Goal: Task Accomplishment & Management: Manage account settings

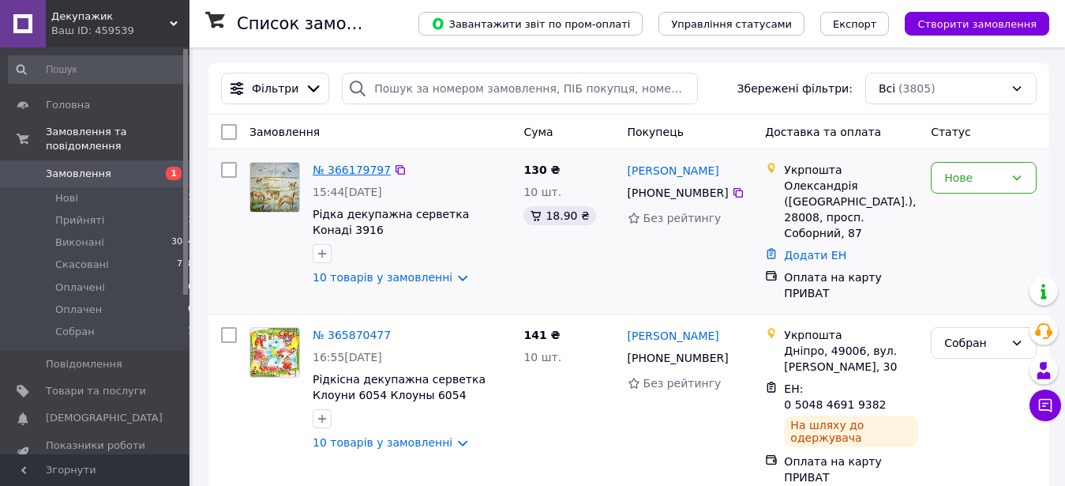
click at [362, 168] on link "№ 366179797" at bounding box center [352, 169] width 78 height 13
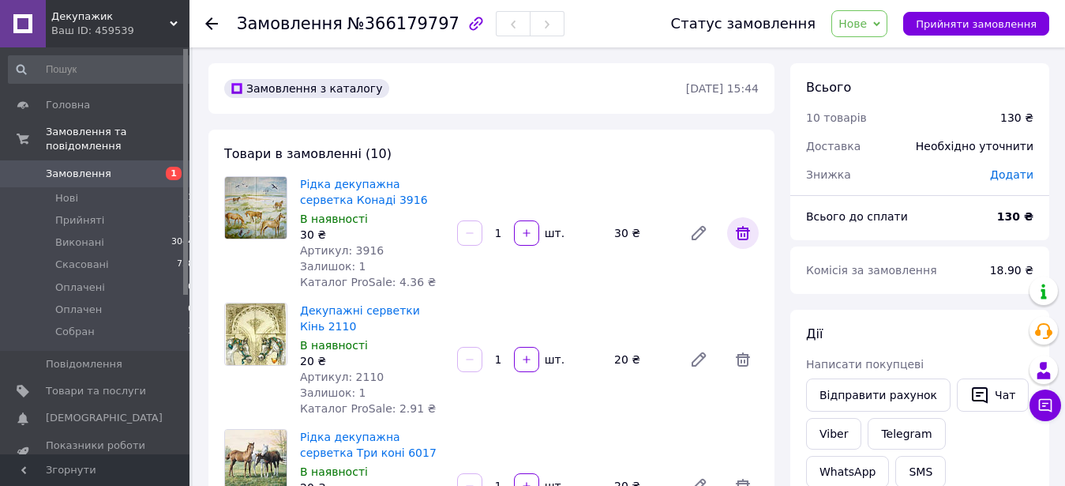
click at [741, 238] on icon at bounding box center [742, 232] width 19 height 19
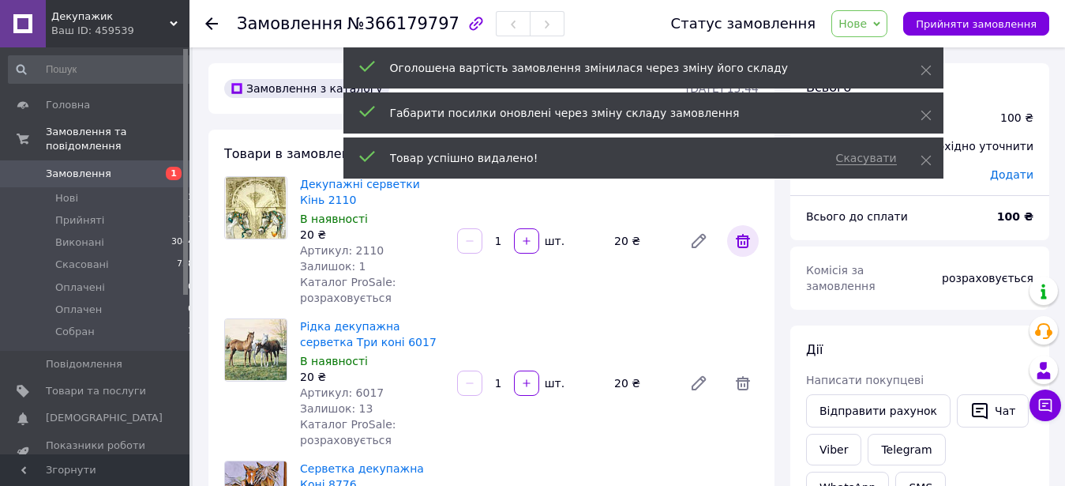
click at [741, 245] on icon at bounding box center [743, 241] width 14 height 14
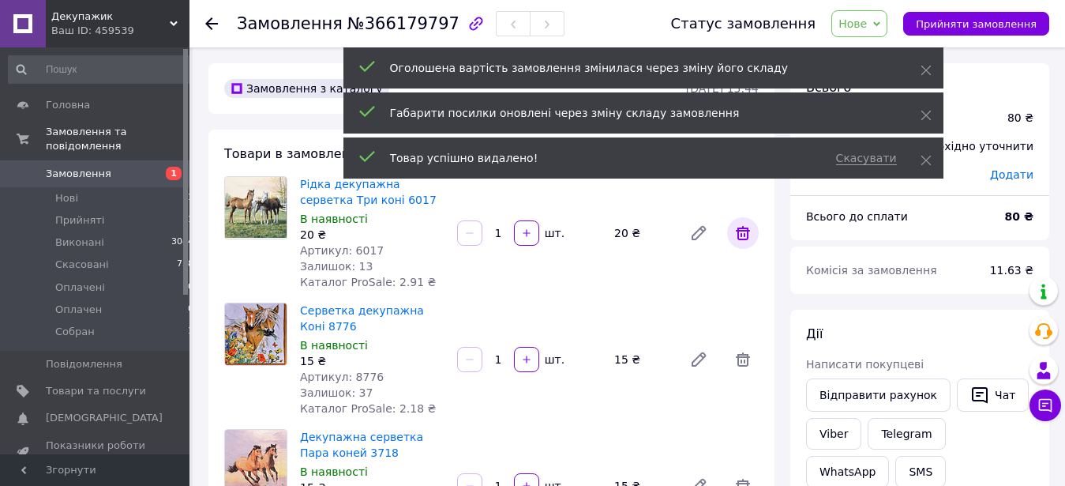
click at [745, 240] on icon at bounding box center [742, 232] width 19 height 19
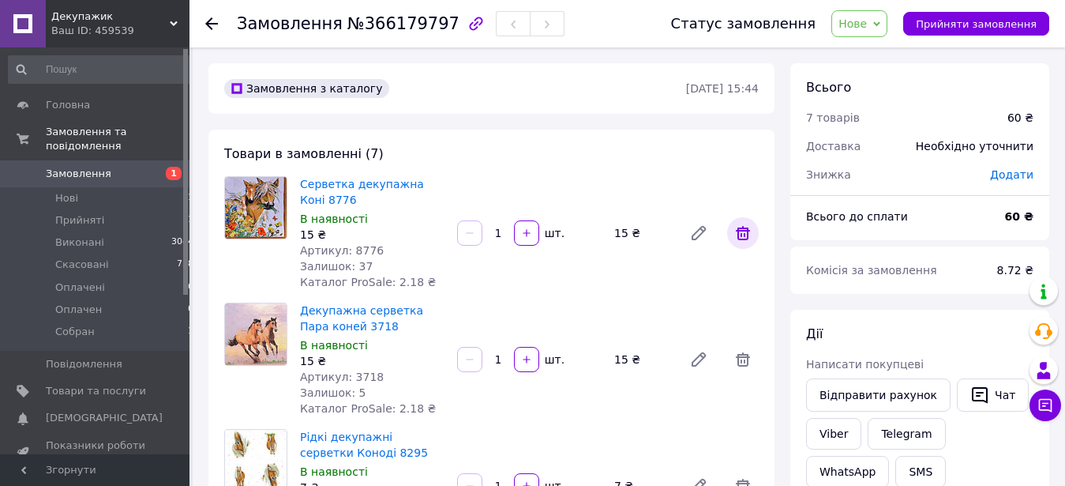
click at [745, 238] on icon at bounding box center [743, 233] width 14 height 14
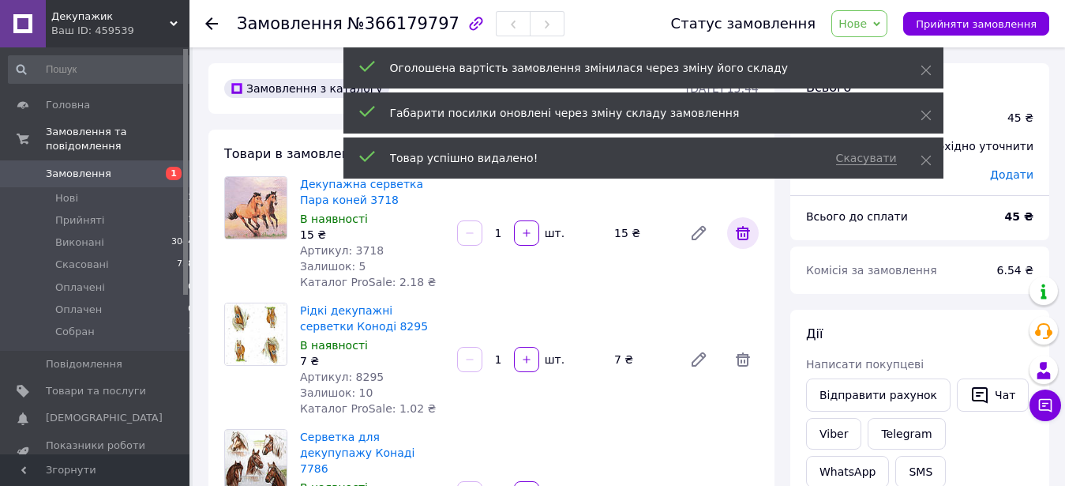
click at [745, 240] on icon at bounding box center [742, 232] width 19 height 19
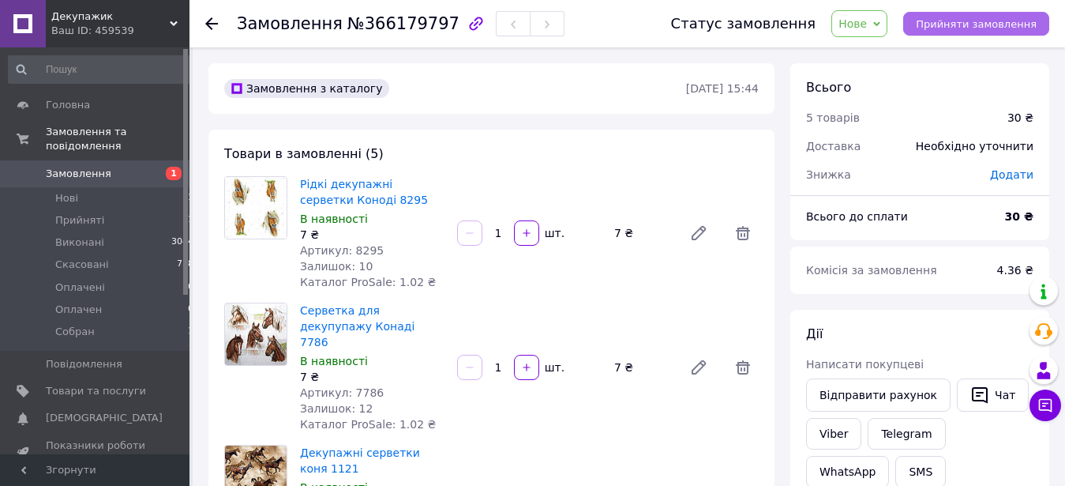
click at [969, 28] on span "Прийняти замовлення" at bounding box center [976, 24] width 121 height 12
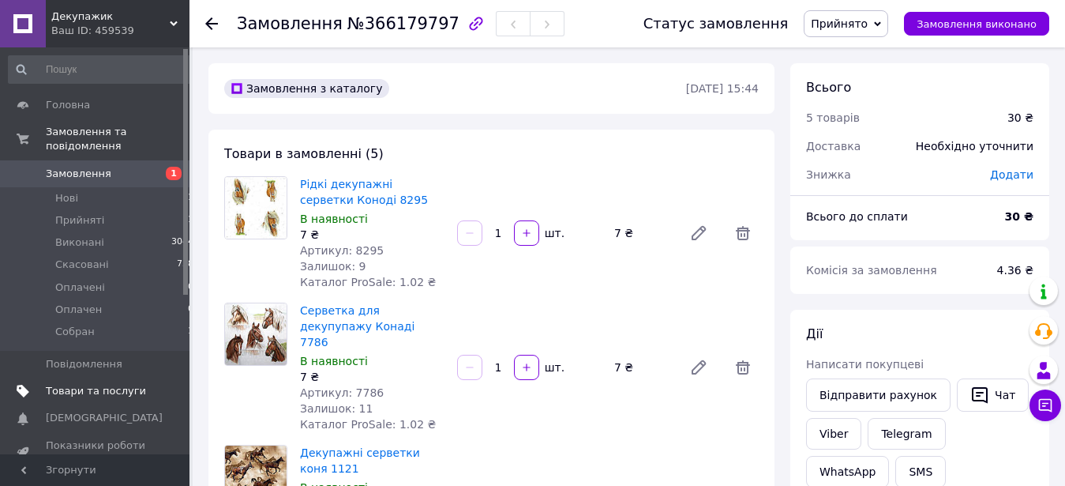
click at [70, 384] on span "Товари та послуги" at bounding box center [96, 391] width 100 height 14
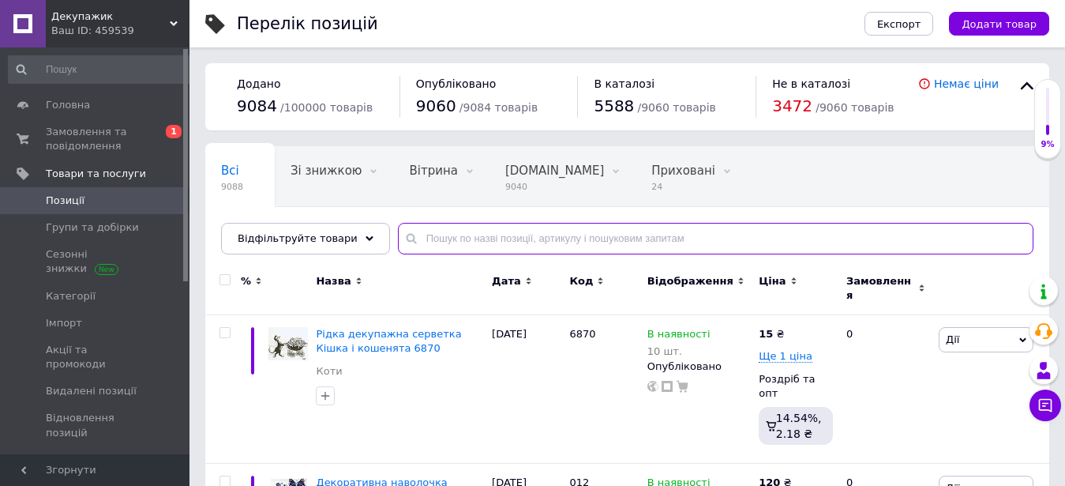
click at [497, 239] on input "text" at bounding box center [716, 239] width 636 height 32
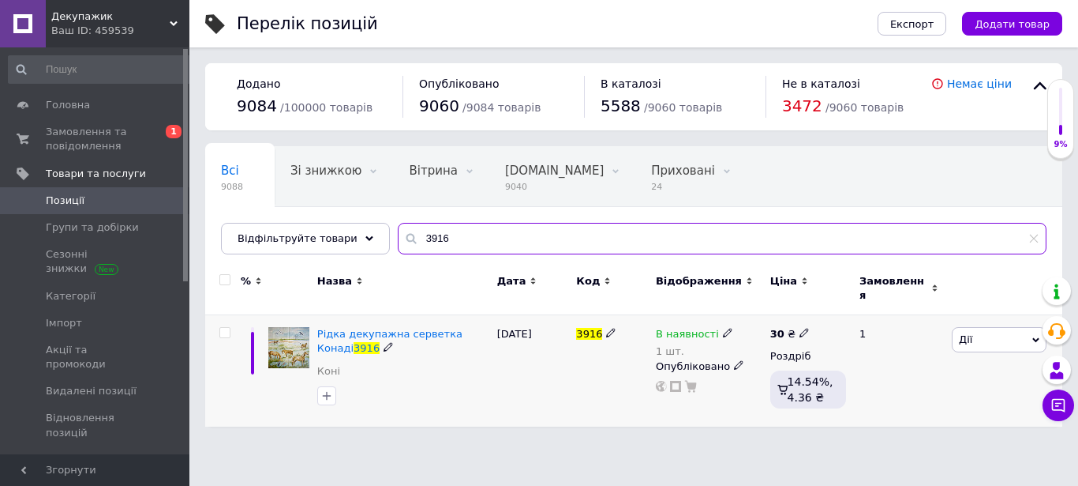
type input "3916"
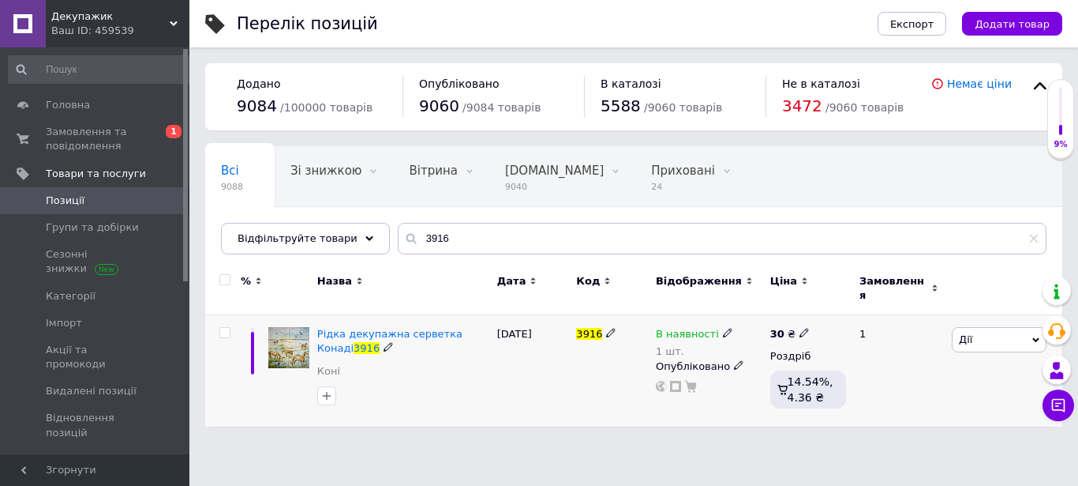
click at [723, 328] on icon at bounding box center [727, 332] width 9 height 9
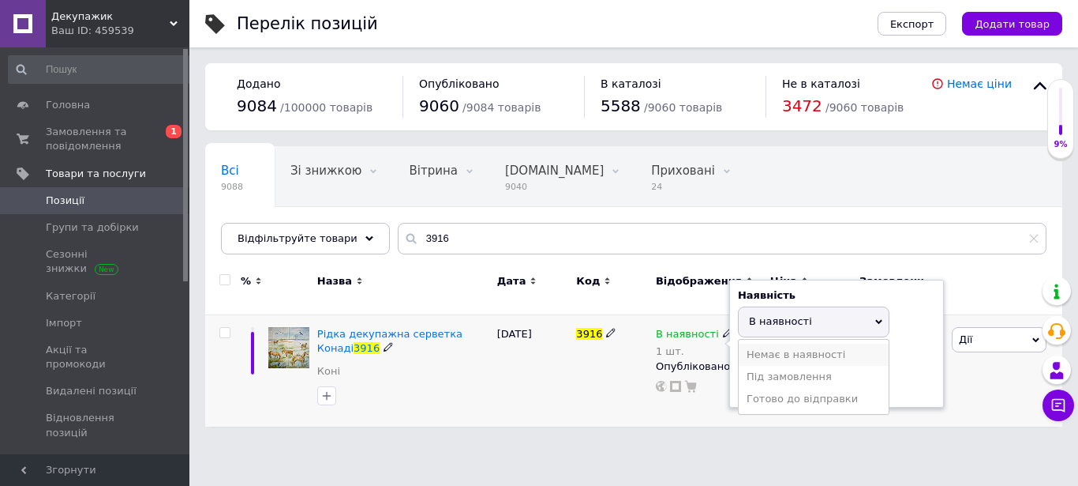
click at [747, 346] on li "Немає в наявності" at bounding box center [814, 354] width 150 height 22
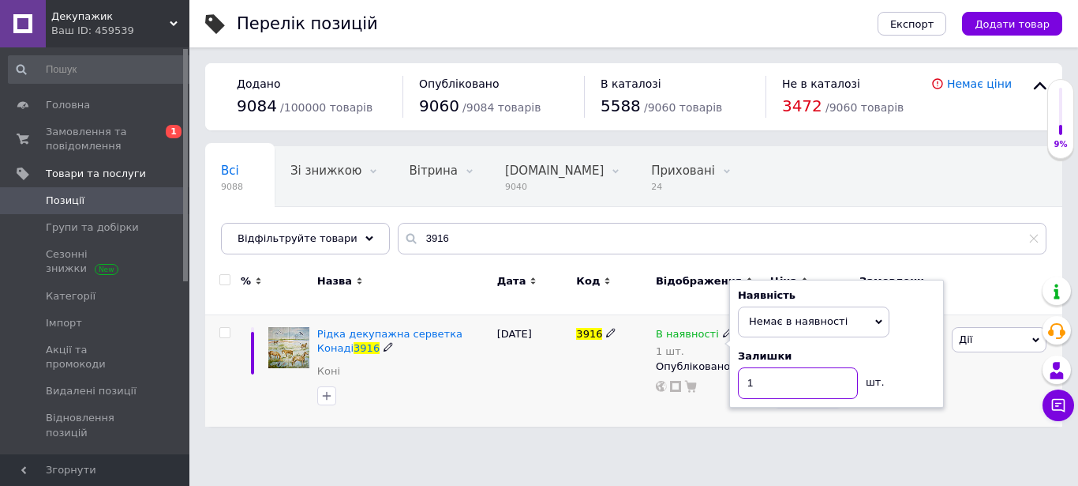
drag, startPoint x: 767, startPoint y: 374, endPoint x: 703, endPoint y: 359, distance: 65.7
click at [738, 374] on input "1" at bounding box center [798, 383] width 120 height 32
type input "0"
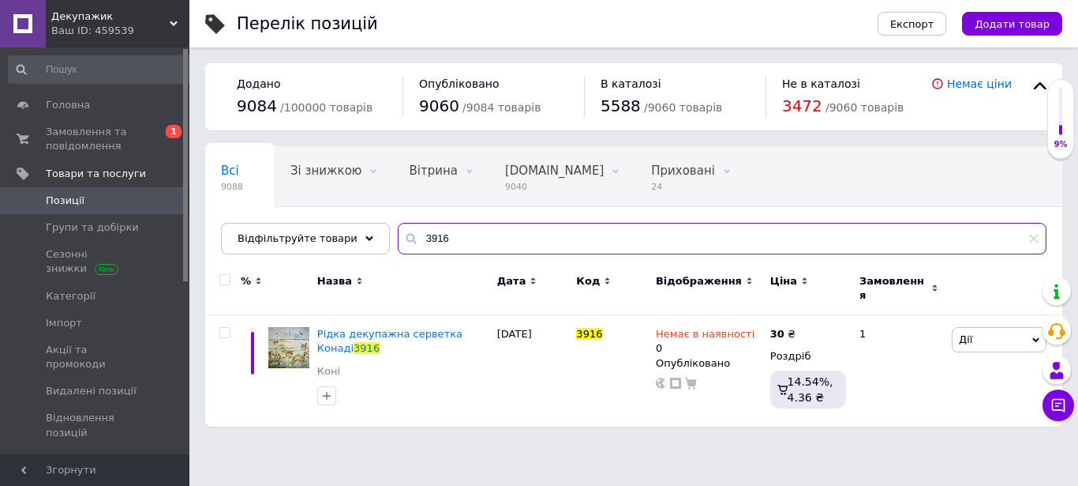
drag, startPoint x: 443, startPoint y: 238, endPoint x: 337, endPoint y: 237, distance: 105.8
click at [398, 237] on input "3916" at bounding box center [722, 239] width 649 height 32
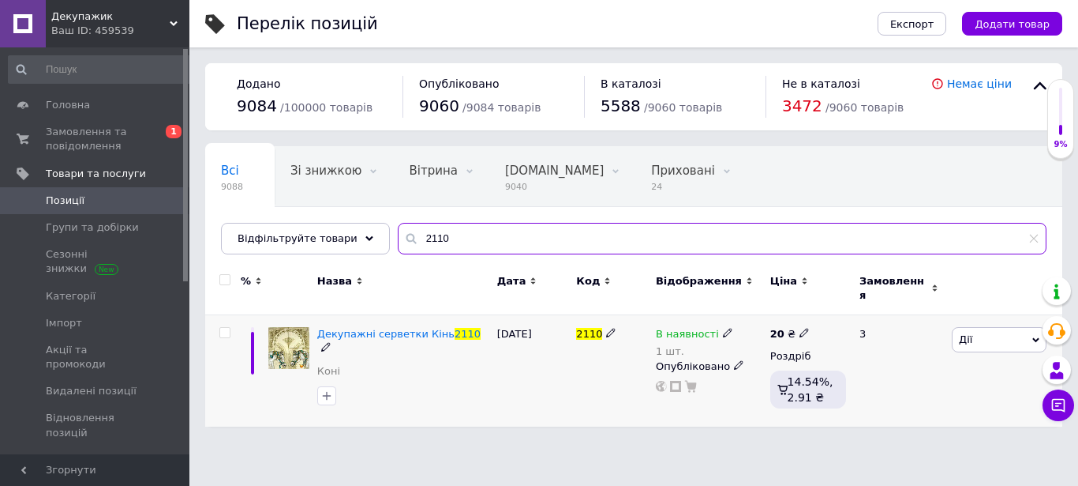
type input "2110"
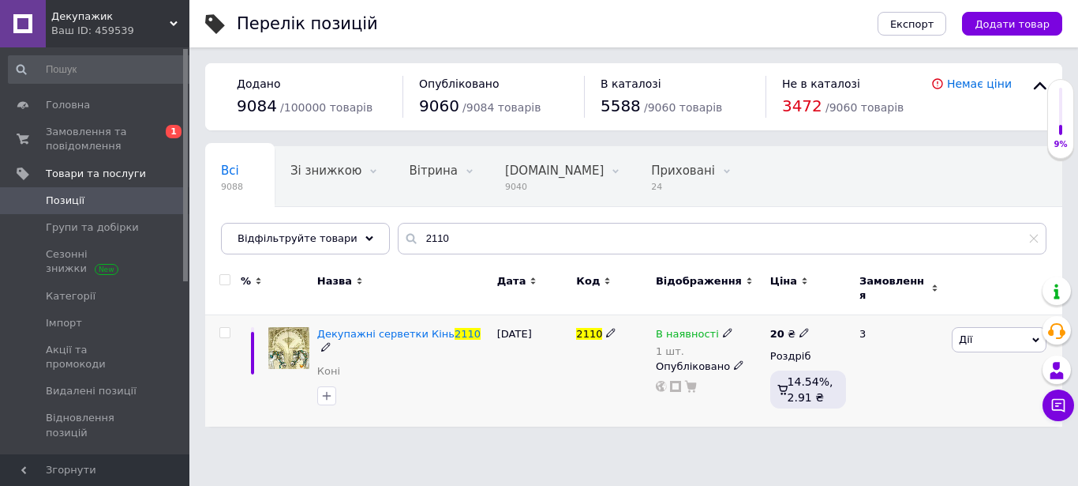
click at [723, 328] on icon at bounding box center [727, 332] width 9 height 9
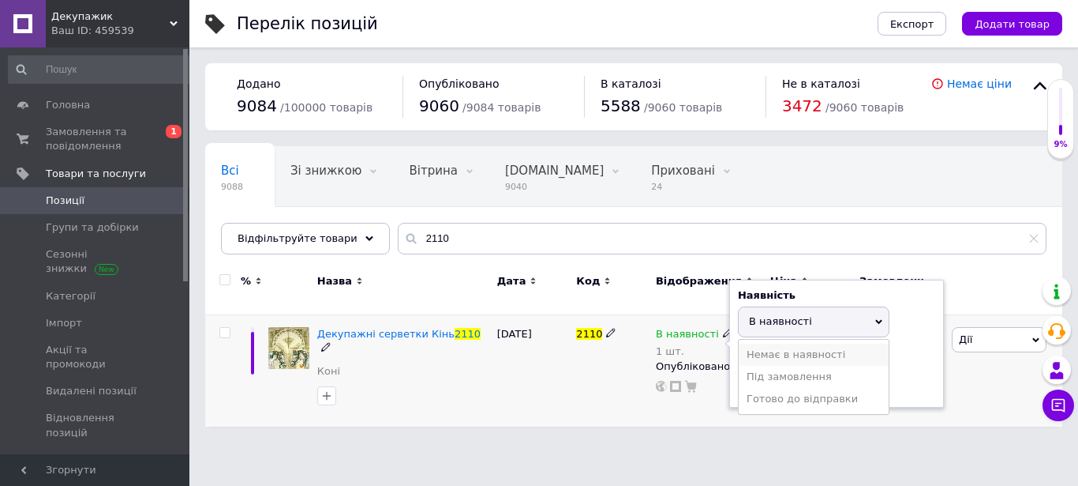
click at [764, 343] on li "Немає в наявності" at bounding box center [814, 354] width 150 height 22
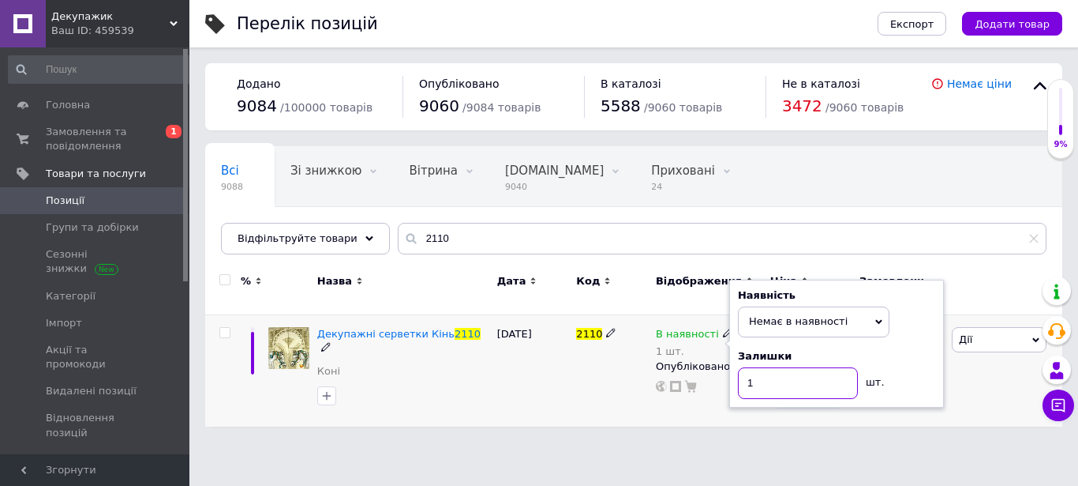
drag, startPoint x: 763, startPoint y: 377, endPoint x: 718, endPoint y: 378, distance: 44.2
click at [738, 378] on input "1" at bounding box center [798, 383] width 120 height 32
type input "0"
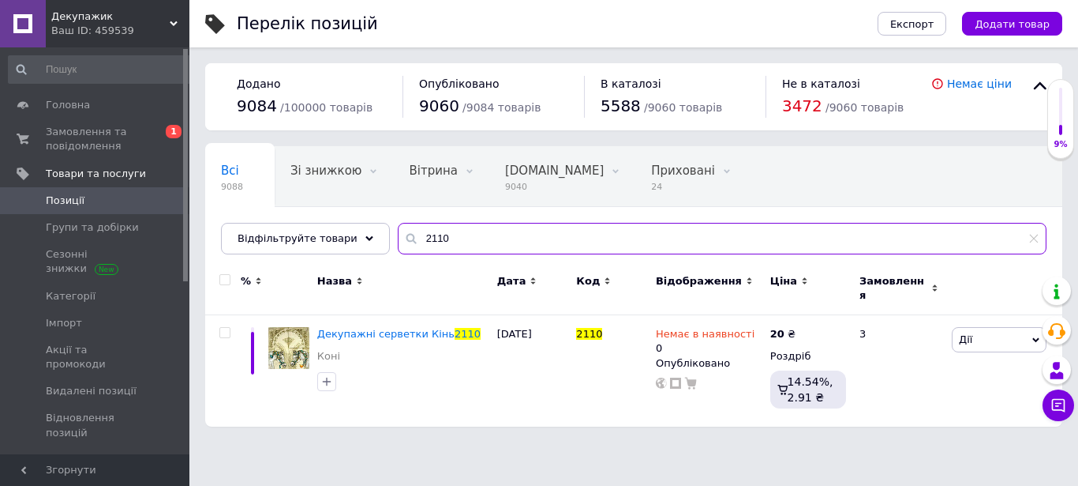
drag, startPoint x: 457, startPoint y: 240, endPoint x: 349, endPoint y: 217, distance: 110.6
click at [398, 223] on input "2110" at bounding box center [722, 239] width 649 height 32
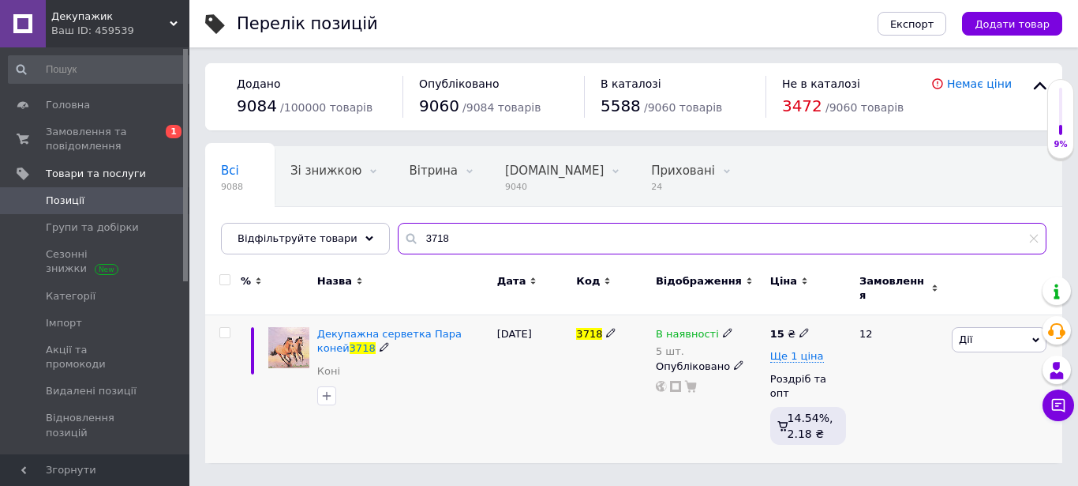
type input "3718"
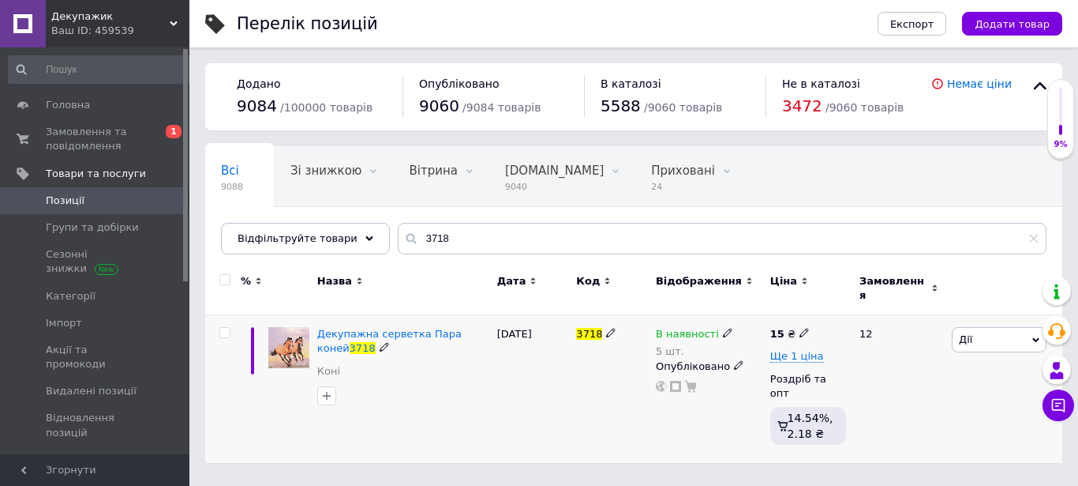
click at [723, 328] on use at bounding box center [727, 332] width 9 height 9
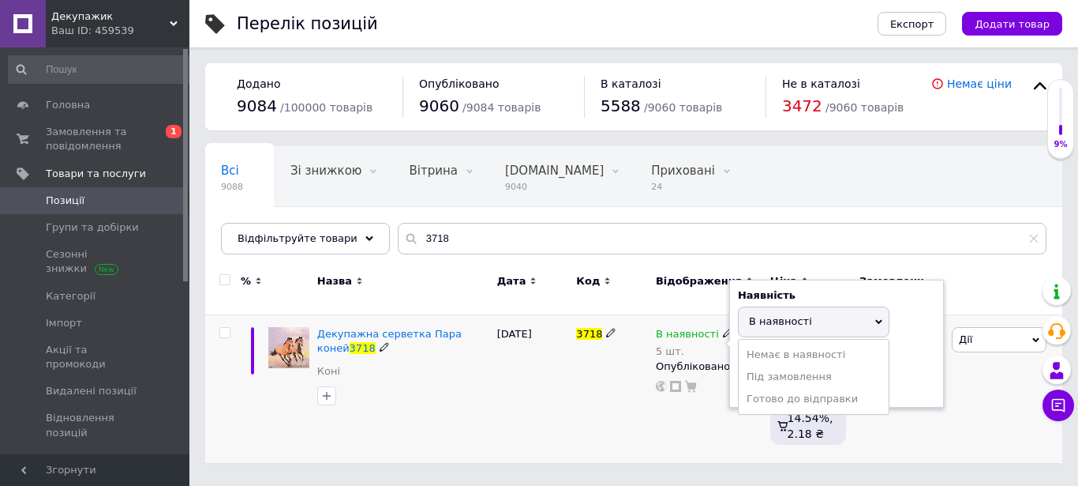
click at [787, 317] on span "В наявності" at bounding box center [780, 321] width 63 height 12
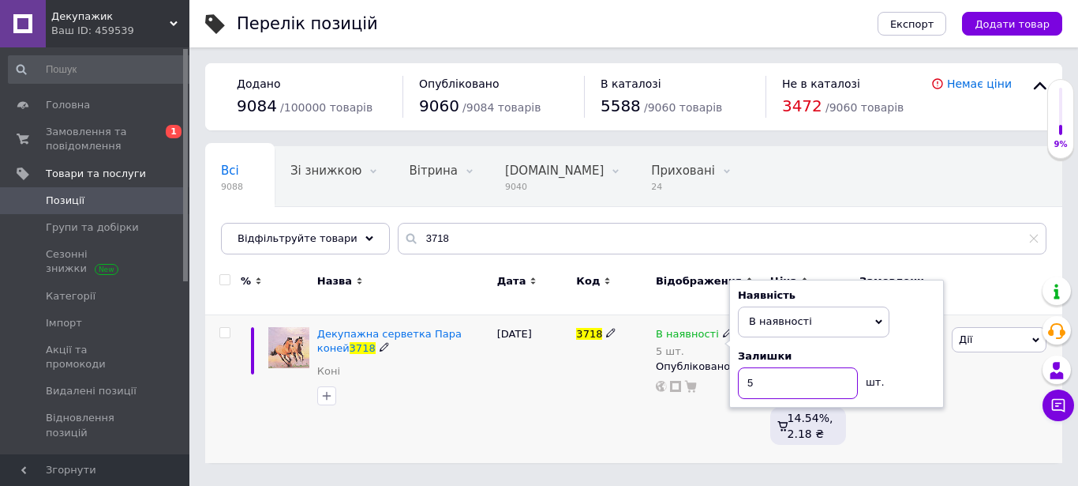
drag, startPoint x: 782, startPoint y: 373, endPoint x: 703, endPoint y: 367, distance: 79.2
click at [738, 367] on input "5" at bounding box center [798, 383] width 120 height 32
type input "4"
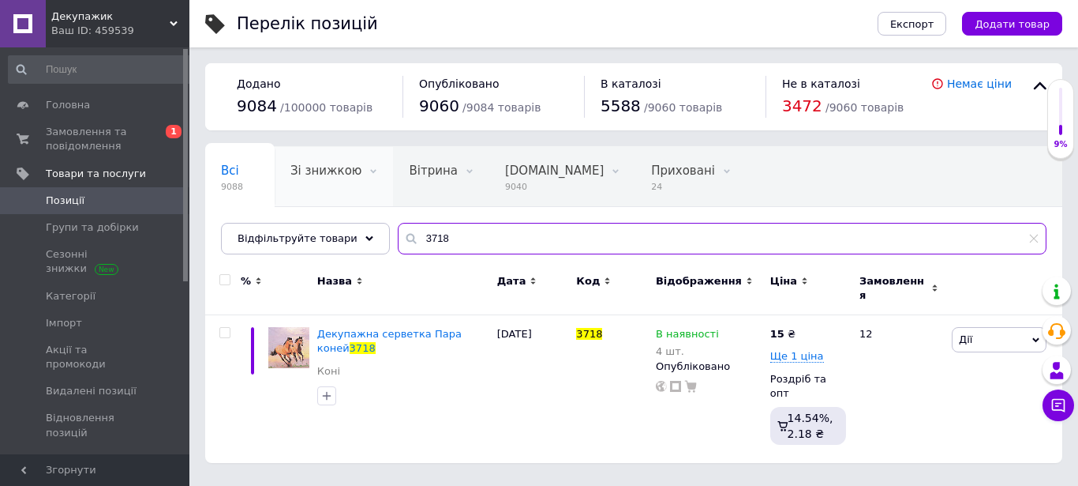
drag, startPoint x: 455, startPoint y: 243, endPoint x: 354, endPoint y: 198, distance: 110.6
click at [398, 228] on input "3718" at bounding box center [722, 239] width 649 height 32
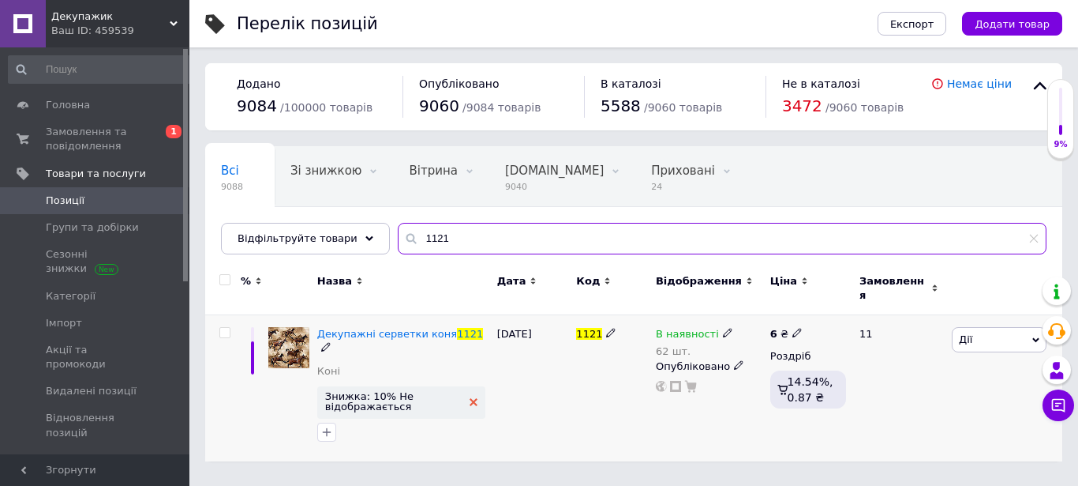
type input "1121"
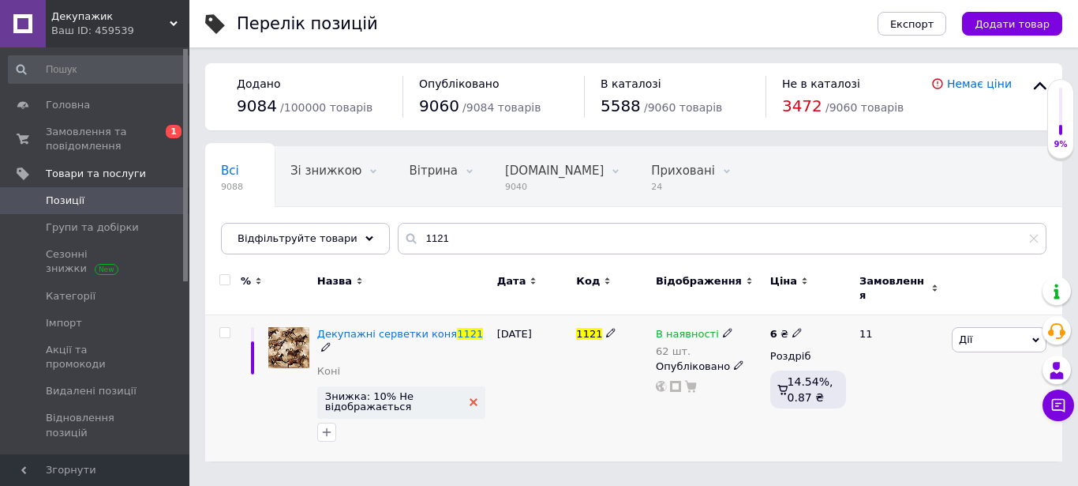
click at [470, 398] on icon at bounding box center [474, 402] width 8 height 8
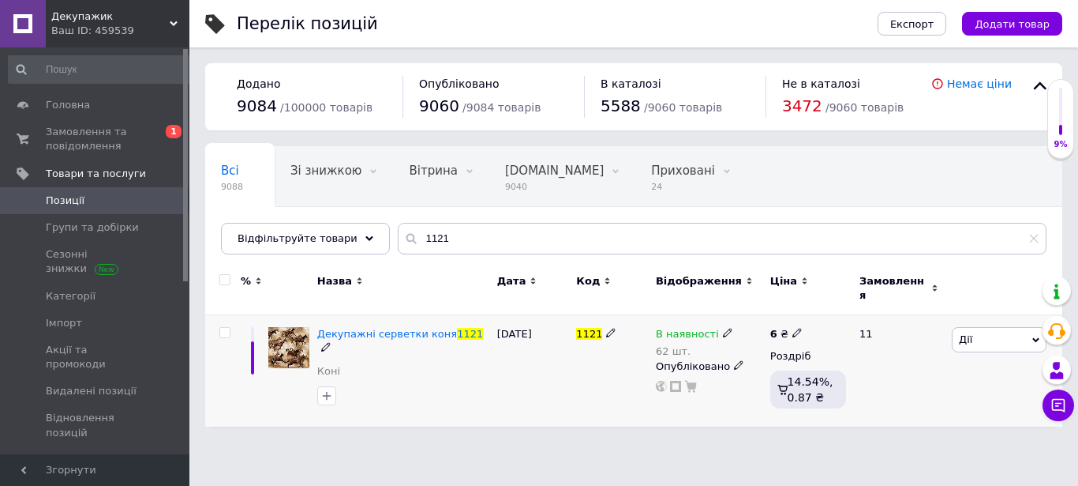
click at [723, 328] on icon at bounding box center [727, 332] width 9 height 9
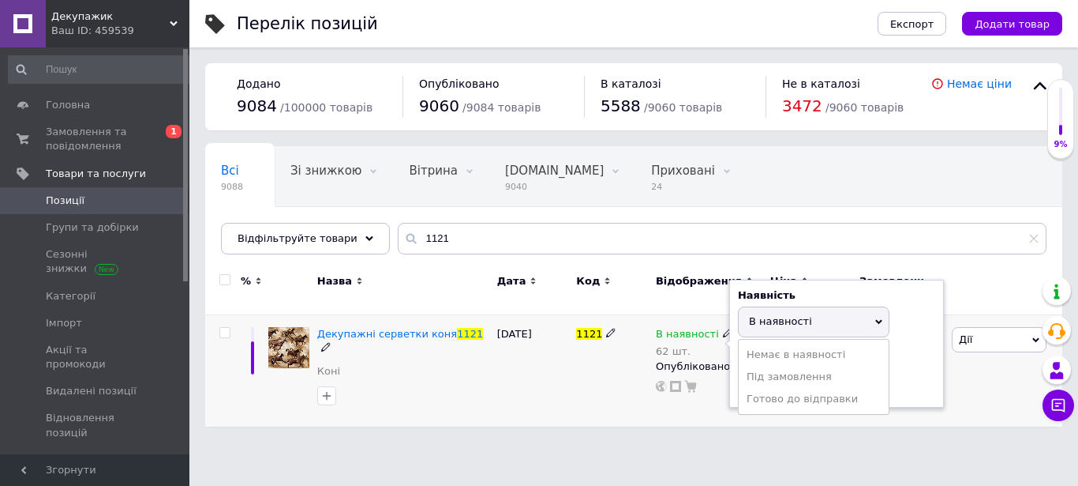
click at [791, 306] on span "В наявності" at bounding box center [814, 321] width 152 height 30
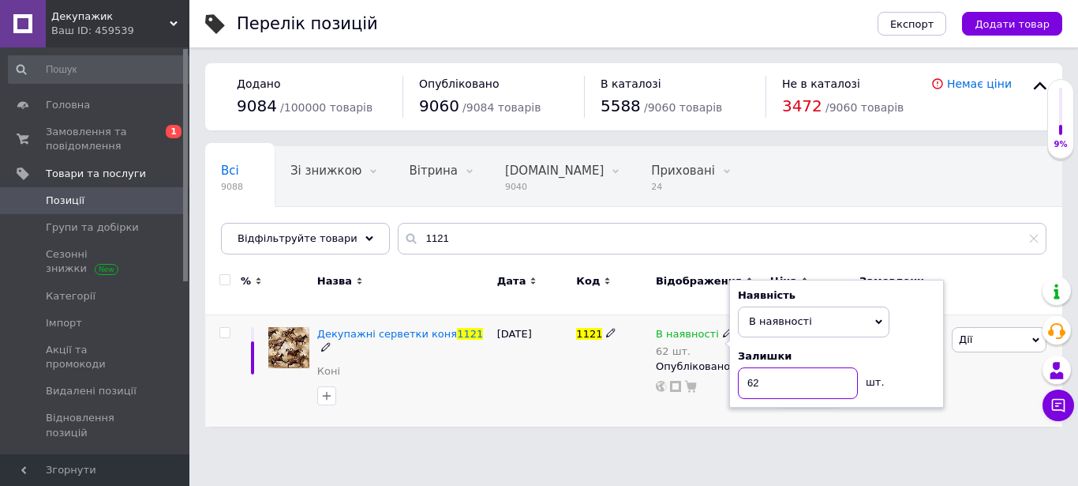
drag, startPoint x: 780, startPoint y: 378, endPoint x: 733, endPoint y: 379, distance: 46.6
click at [738, 379] on input "62" at bounding box center [798, 383] width 120 height 32
type input "60"
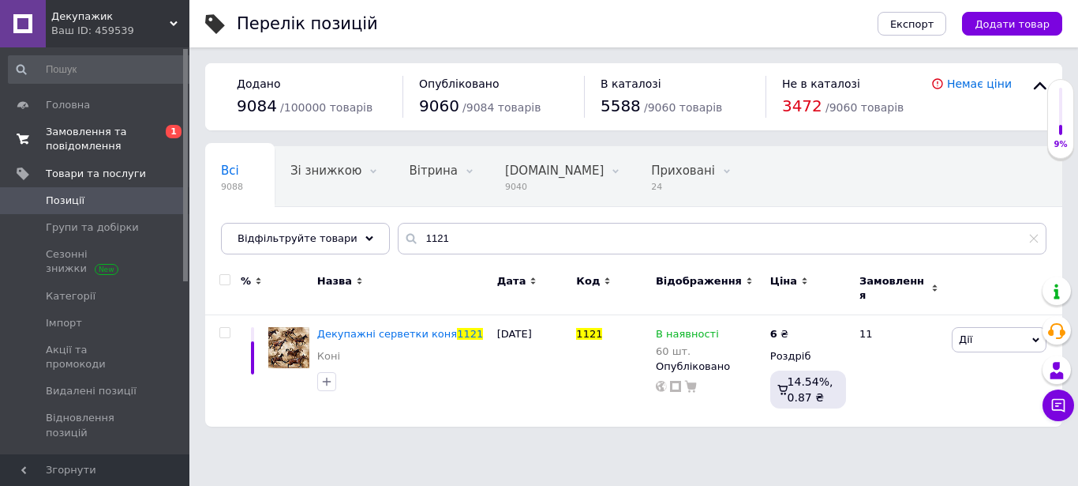
click at [83, 135] on span "Замовлення та повідомлення" at bounding box center [96, 139] width 100 height 28
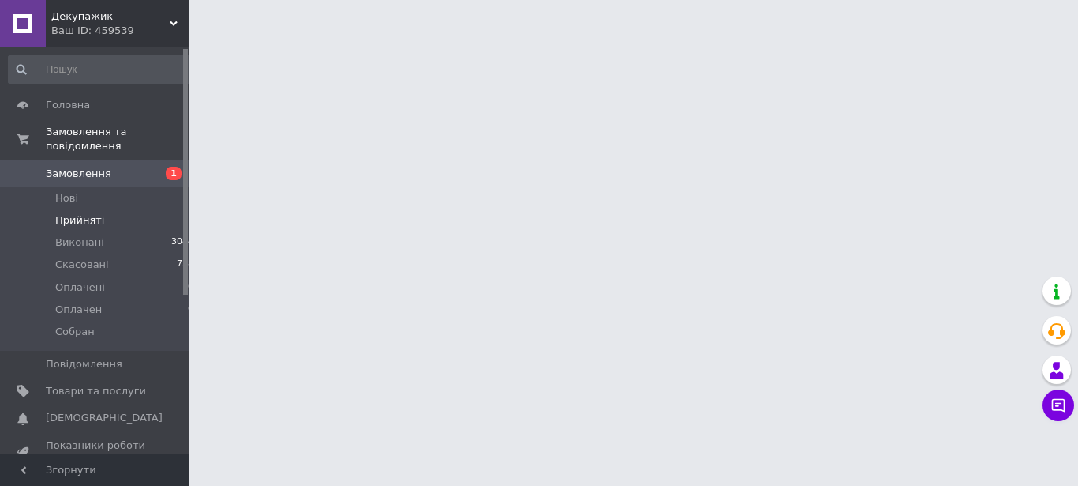
click at [76, 213] on span "Прийняті" at bounding box center [79, 220] width 49 height 14
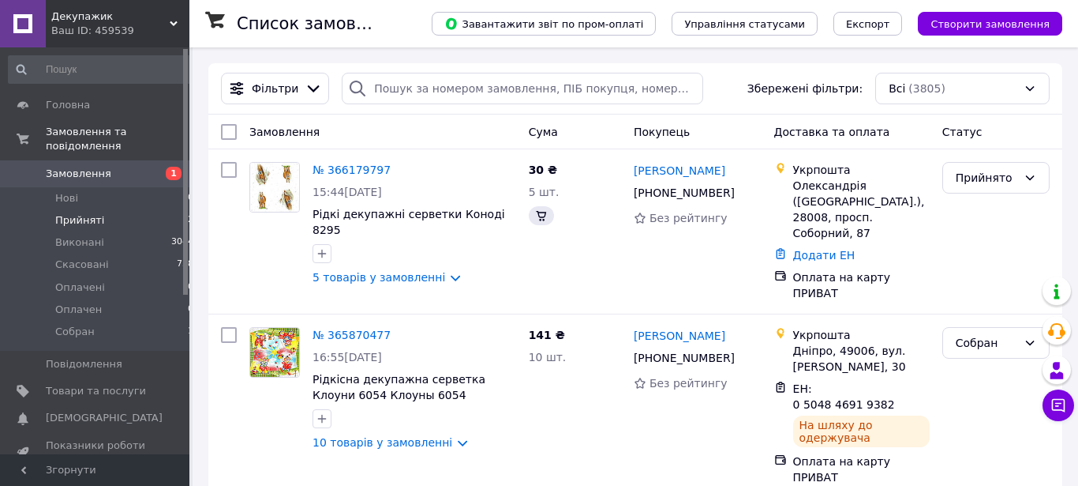
click at [88, 213] on span "Прийняті" at bounding box center [79, 220] width 49 height 14
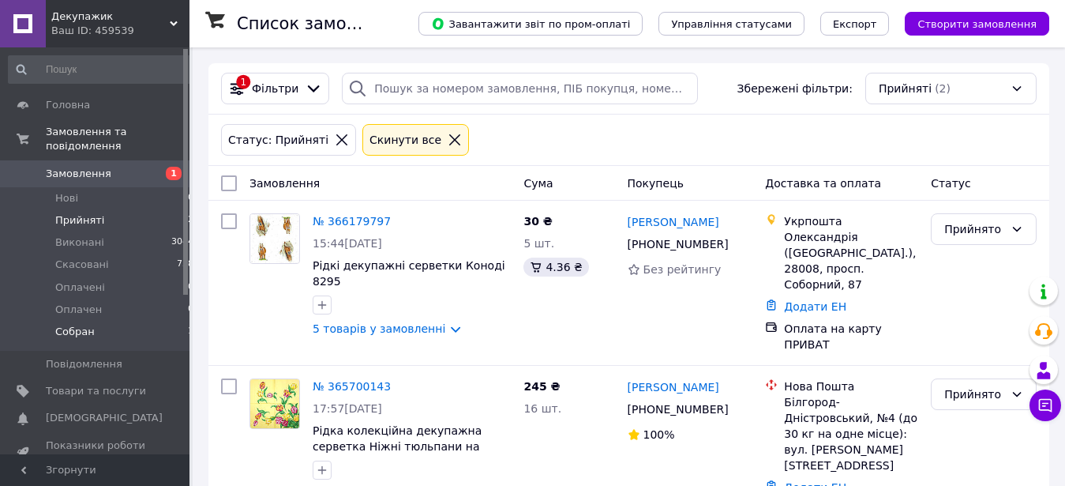
click at [69, 324] on span "Собран" at bounding box center [74, 331] width 39 height 14
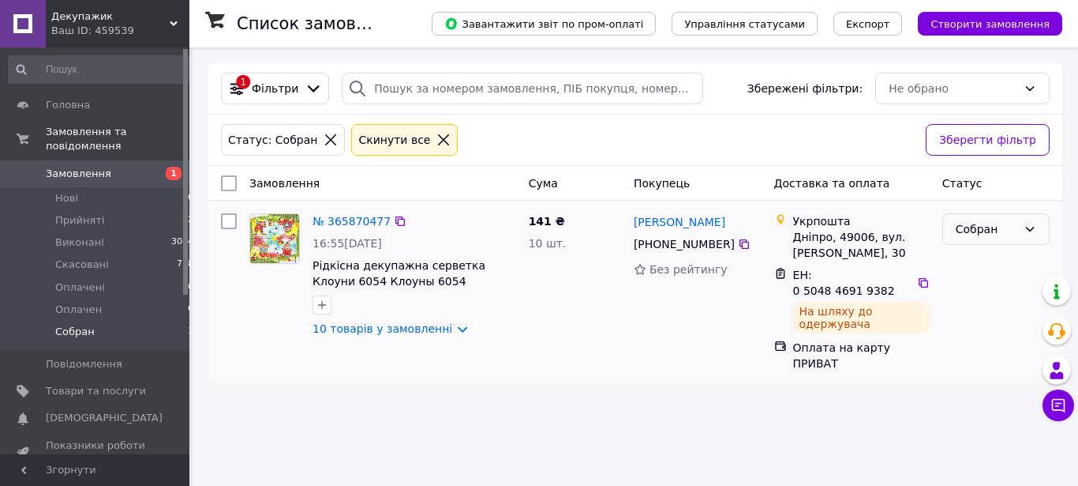
click at [988, 235] on div "Собран" at bounding box center [987, 228] width 62 height 17
click at [977, 293] on li "Виконано" at bounding box center [996, 292] width 106 height 28
click at [72, 213] on span "Прийняті" at bounding box center [79, 220] width 49 height 14
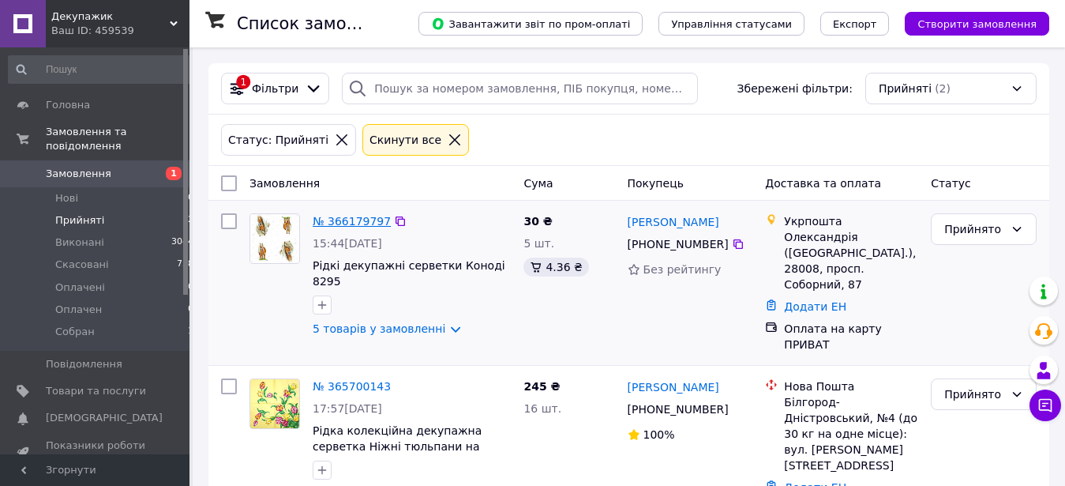
click at [358, 225] on link "№ 366179797" at bounding box center [352, 221] width 78 height 13
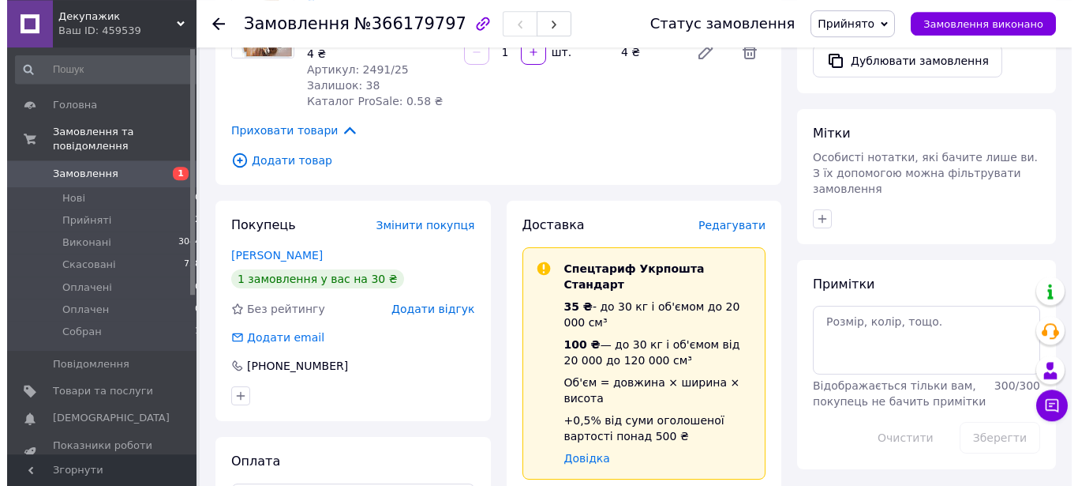
scroll to position [725, 0]
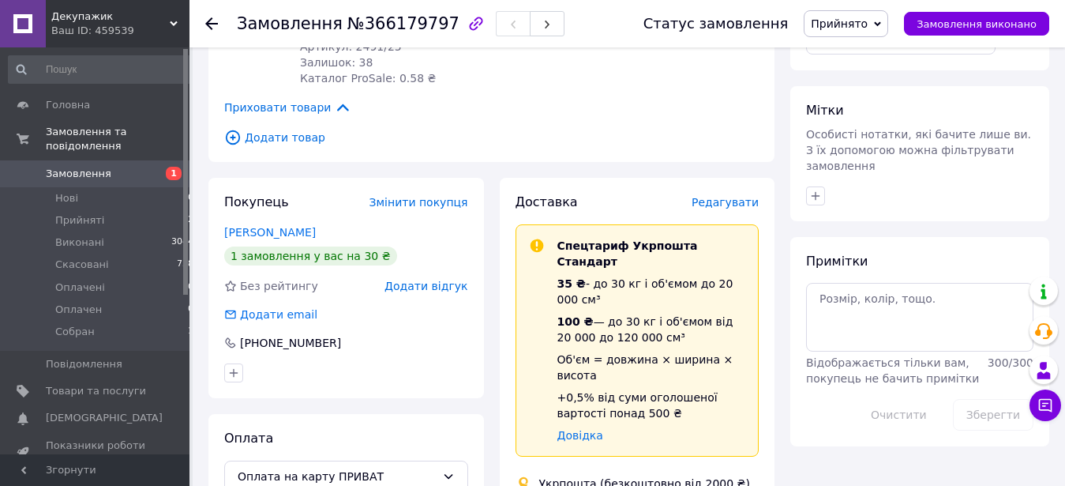
click at [739, 196] on span "Редагувати" at bounding box center [725, 202] width 67 height 13
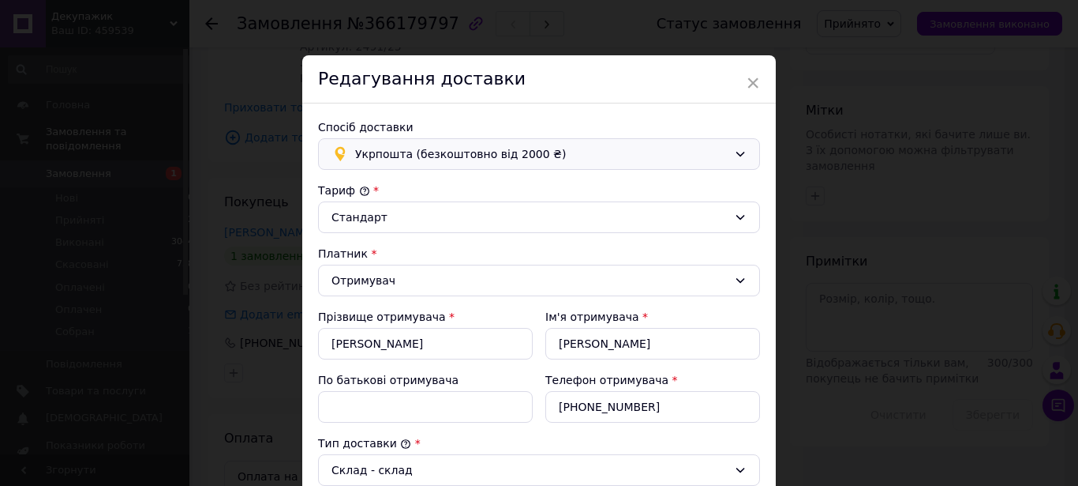
click at [388, 142] on div "Укрпошта (безкоштовно від 2000 ₴)" at bounding box center [539, 154] width 442 height 32
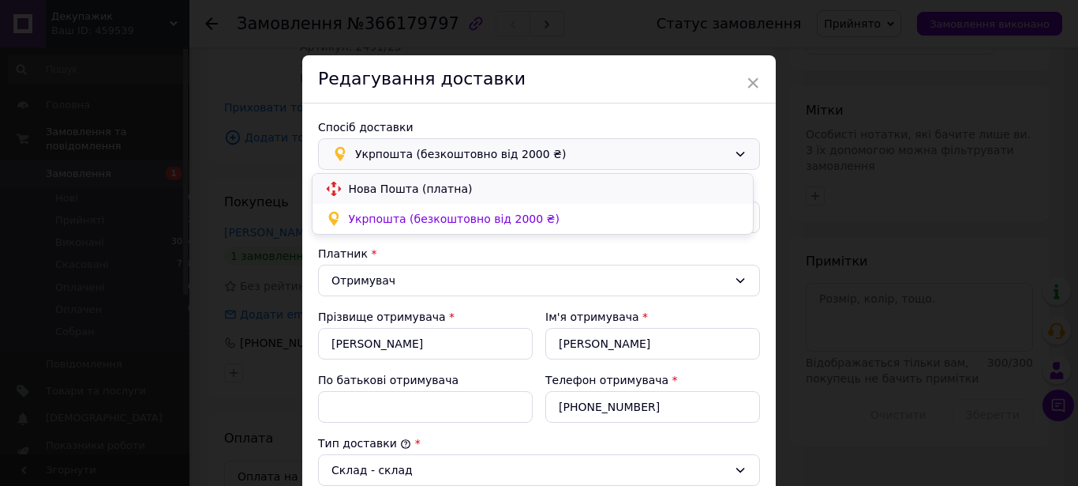
click at [406, 181] on span "Нова Пошта (платна)" at bounding box center [545, 189] width 392 height 16
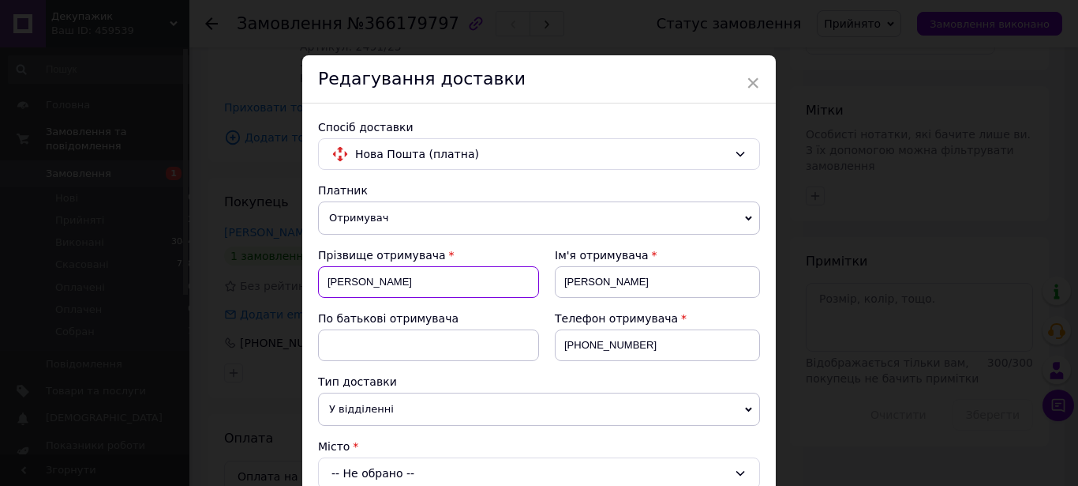
drag, startPoint x: 420, startPoint y: 281, endPoint x: 305, endPoint y: 268, distance: 116.0
click at [318, 268] on input "[PERSON_NAME]" at bounding box center [428, 282] width 221 height 32
paste input "рошин"
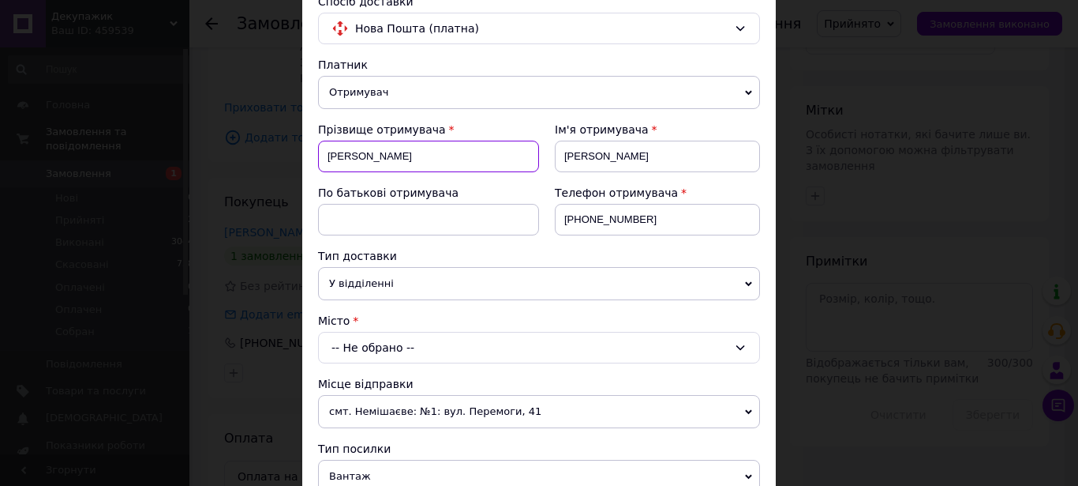
scroll to position [180, 0]
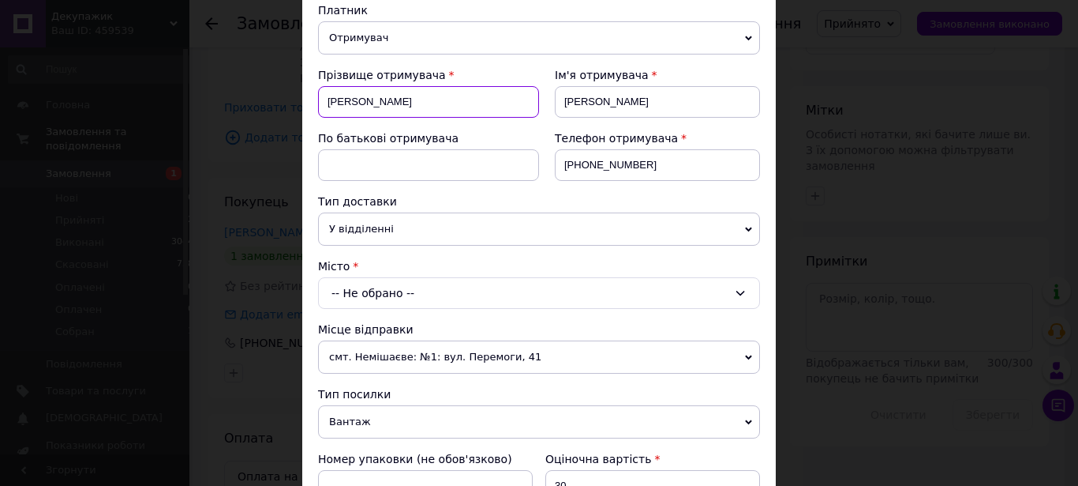
type input "[PERSON_NAME]"
click at [396, 291] on div "-- Не обрано --" at bounding box center [539, 293] width 442 height 32
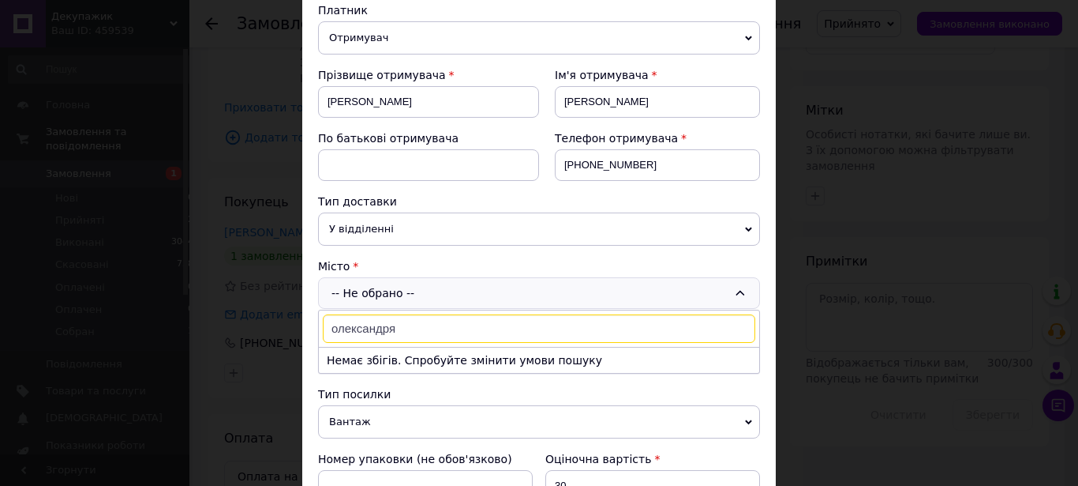
click at [382, 326] on input "олександря" at bounding box center [539, 328] width 433 height 28
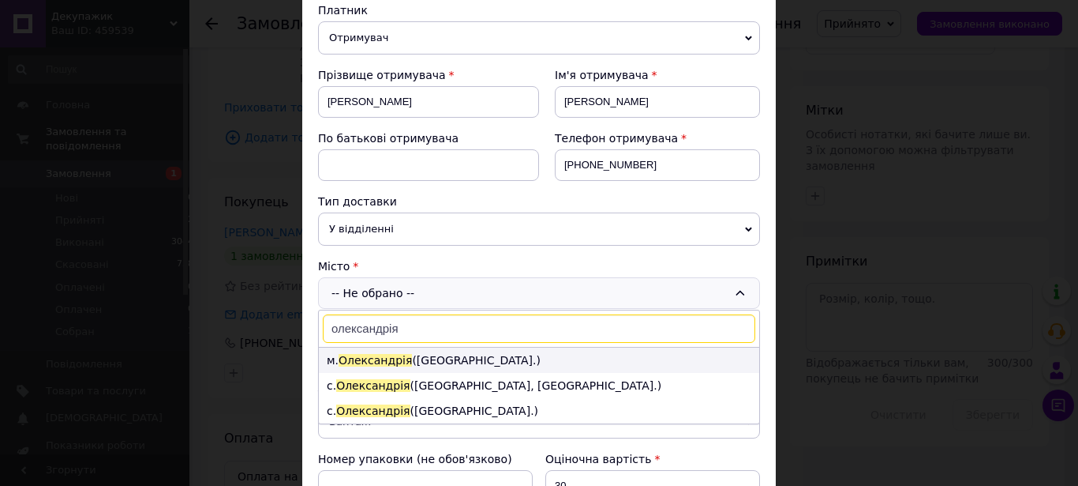
type input "олександрія"
click at [391, 363] on span "Олександрія" at bounding box center [375, 360] width 73 height 13
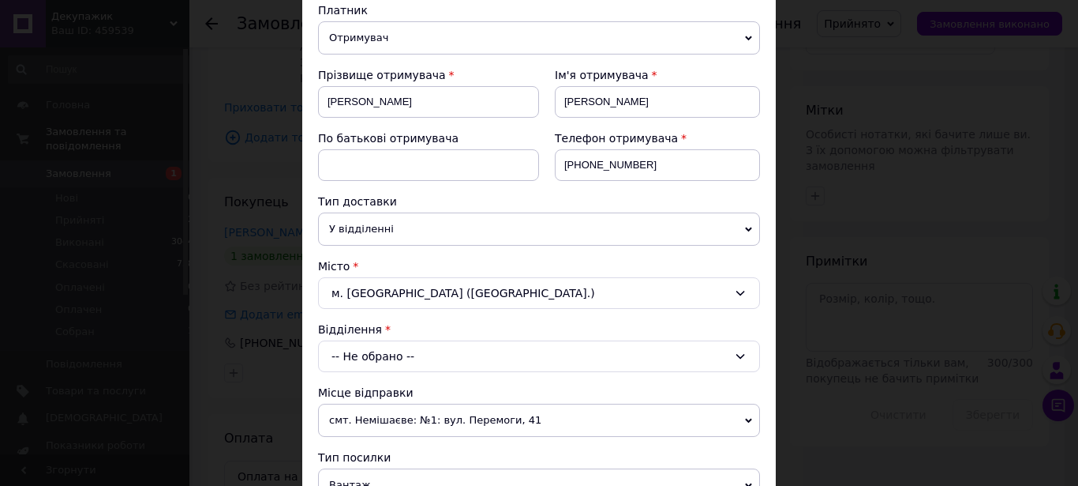
click at [365, 356] on div "-- Не обрано --" at bounding box center [539, 356] width 442 height 32
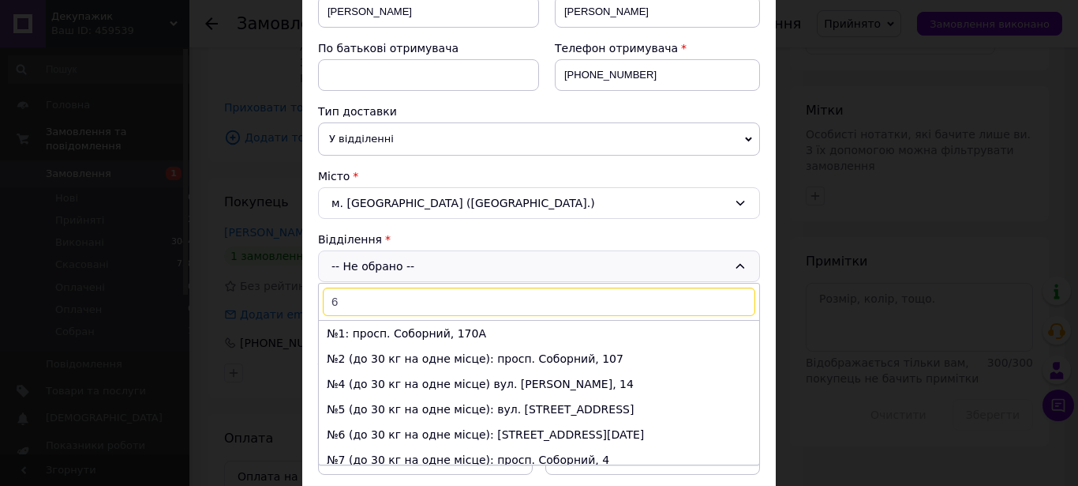
scroll to position [360, 0]
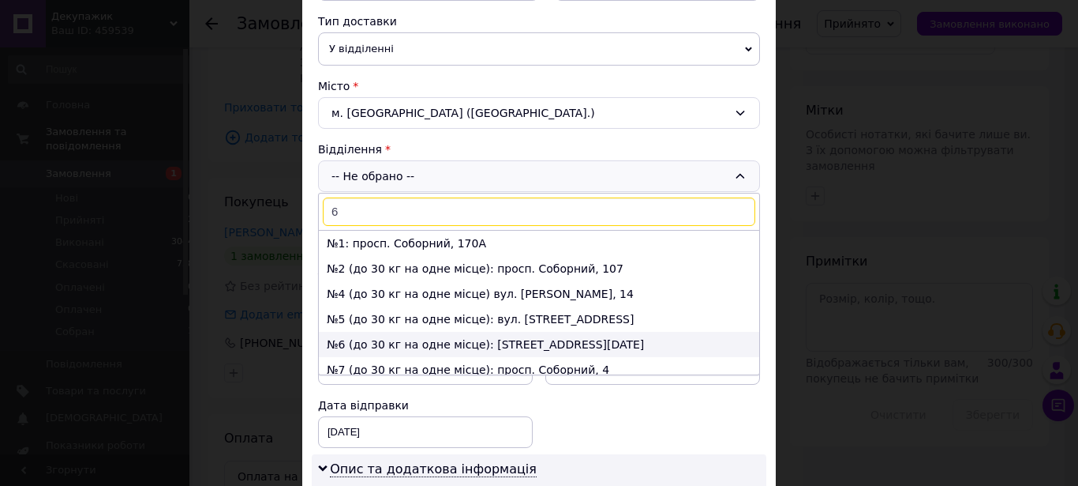
type input "6"
click at [372, 343] on li "№6 (до 30 кг на одне місце): [STREET_ADDRESS][DATE]" at bounding box center [539, 344] width 441 height 25
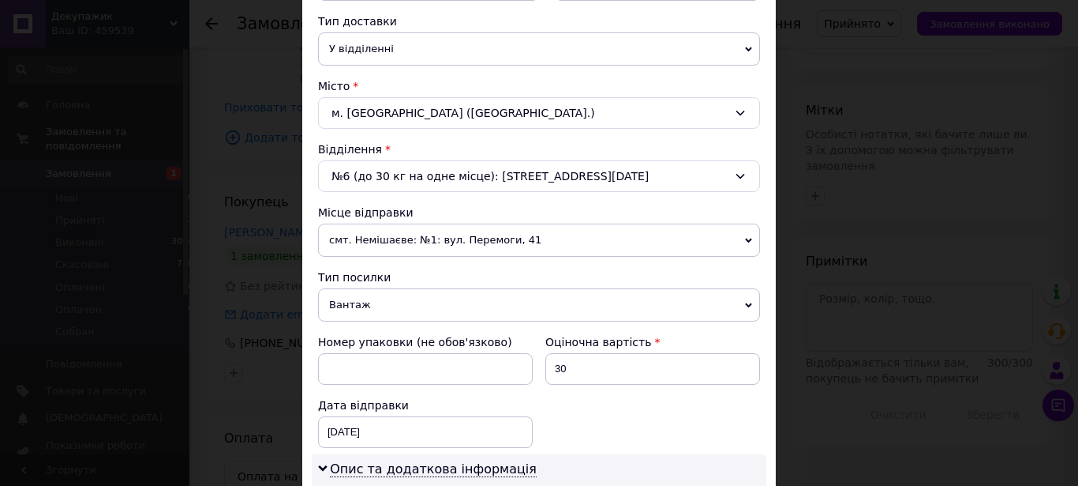
scroll to position [630, 0]
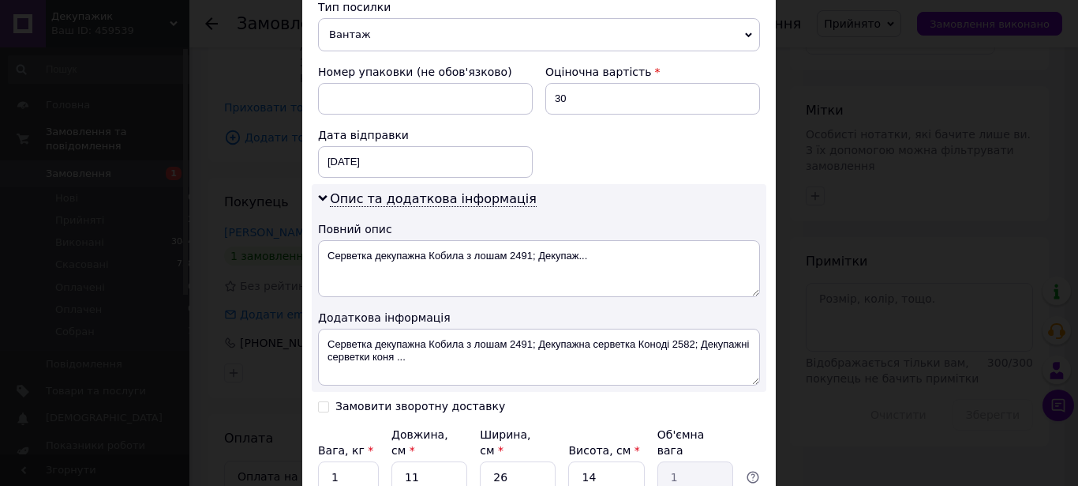
click at [380, 36] on span "Вантаж" at bounding box center [539, 34] width 442 height 33
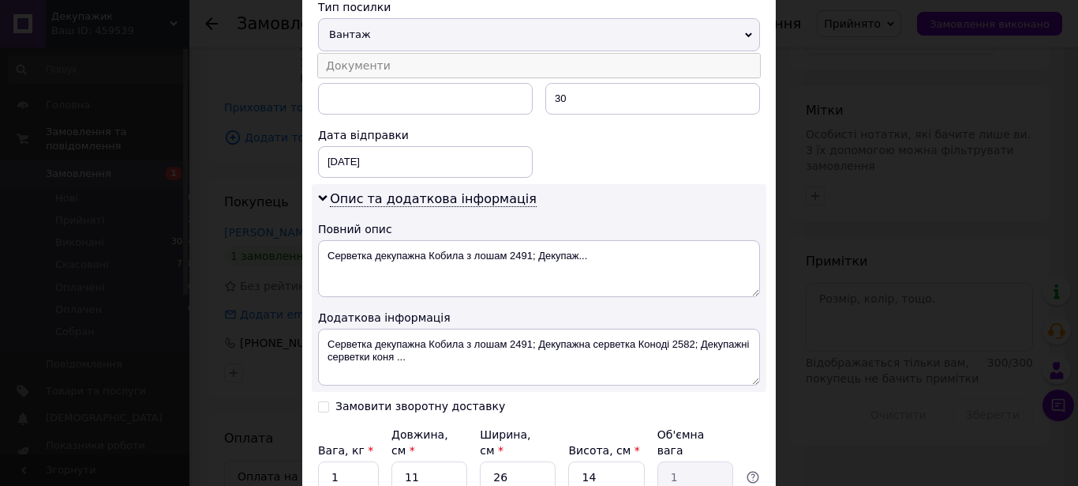
click at [392, 66] on li "Документи" at bounding box center [539, 66] width 442 height 24
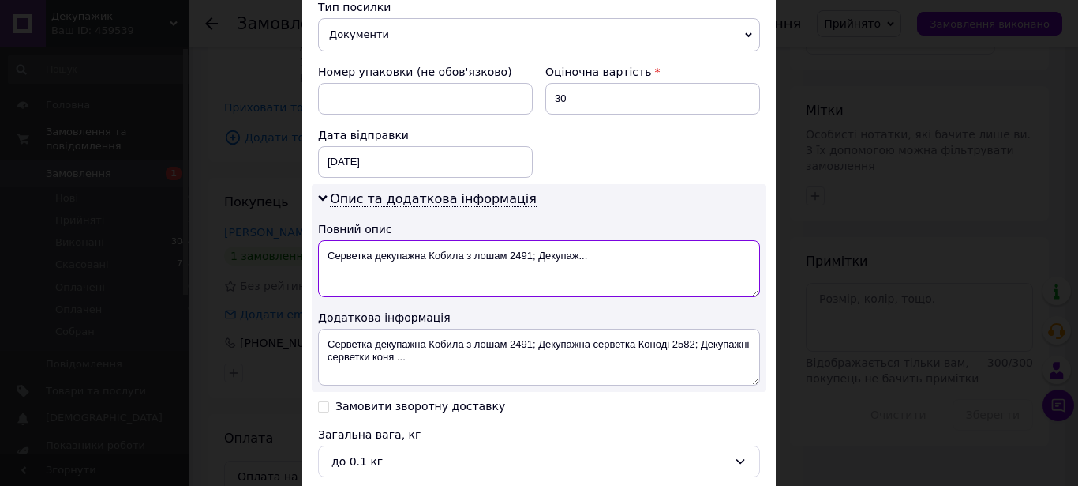
drag, startPoint x: 662, startPoint y: 257, endPoint x: 287, endPoint y: 272, distance: 375.3
click at [318, 272] on textarea "Серветка декупажна Кобила з лошам 2491; Декупаж..." at bounding box center [539, 268] width 442 height 57
type textarea "документи"
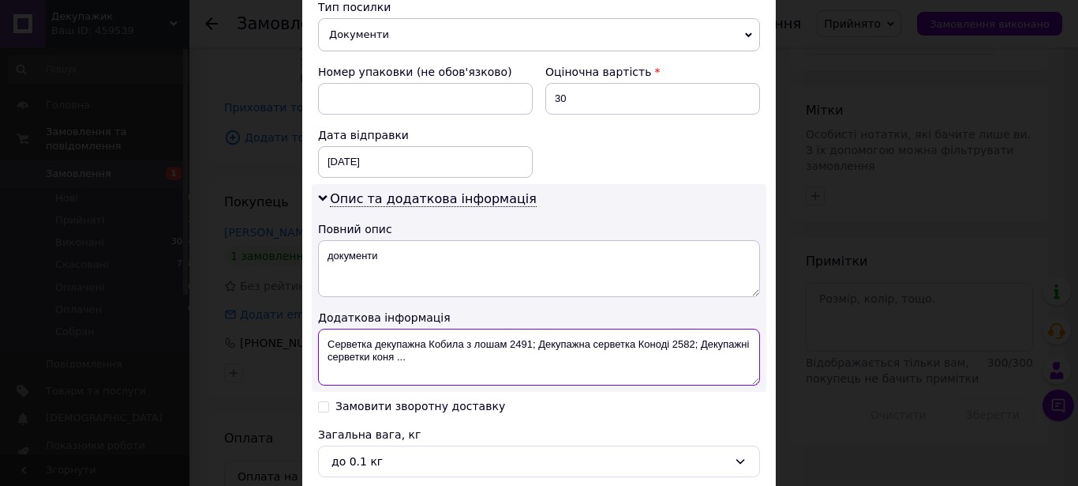
drag, startPoint x: 429, startPoint y: 385, endPoint x: 265, endPoint y: 313, distance: 178.8
click at [318, 328] on textarea "Серветка декупажна Кобила з лошам 2491; Декупажна серветка Коноді 2582; Декупаж…" at bounding box center [539, 356] width 442 height 57
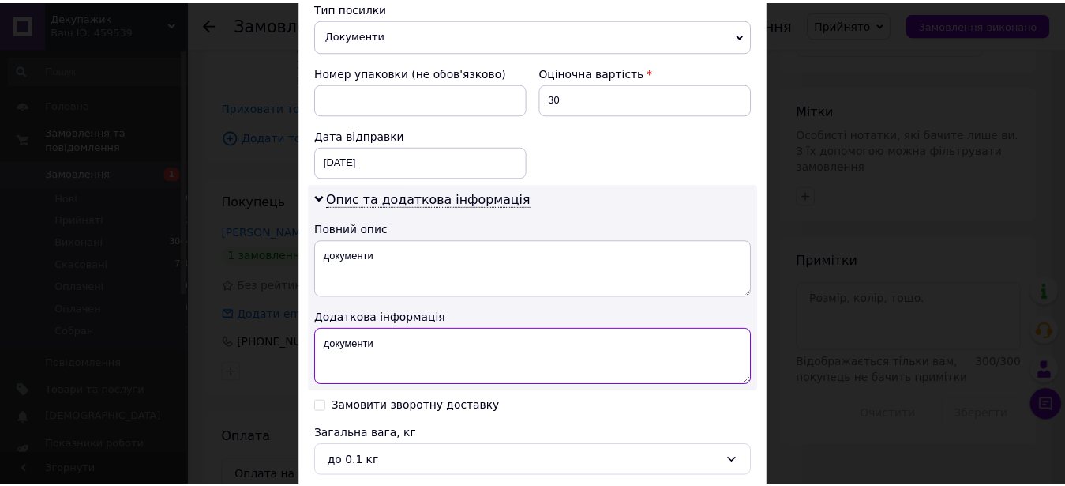
scroll to position [811, 0]
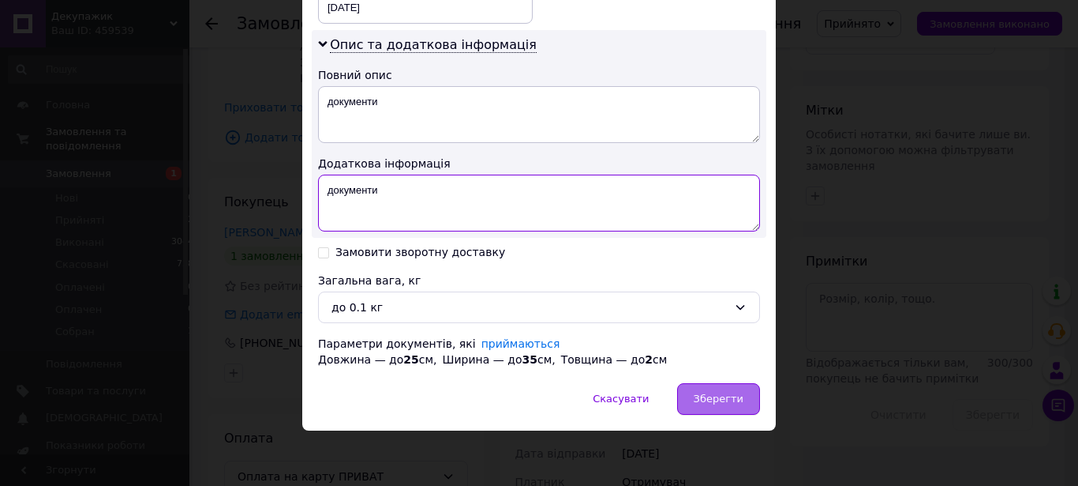
type textarea "документи"
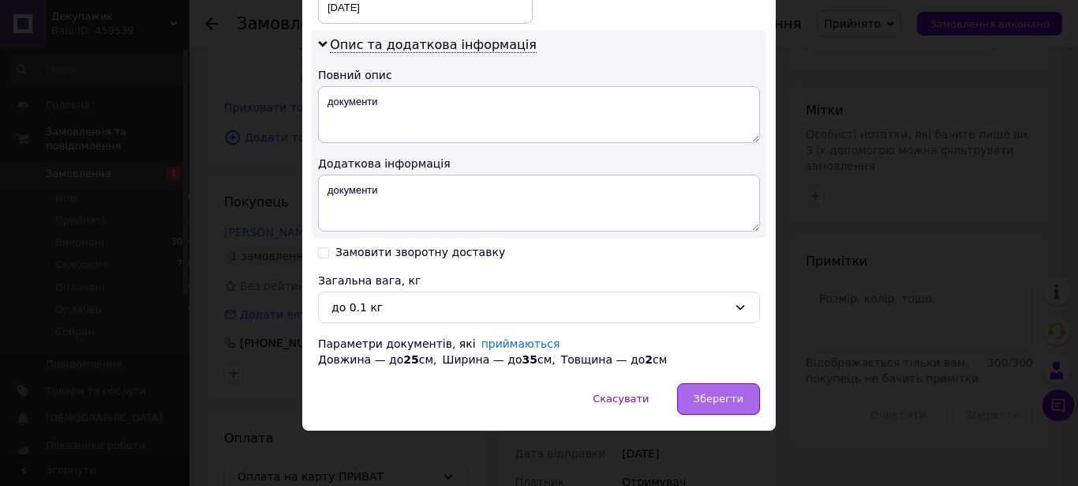
click at [691, 407] on div "Зберегти" at bounding box center [718, 399] width 83 height 32
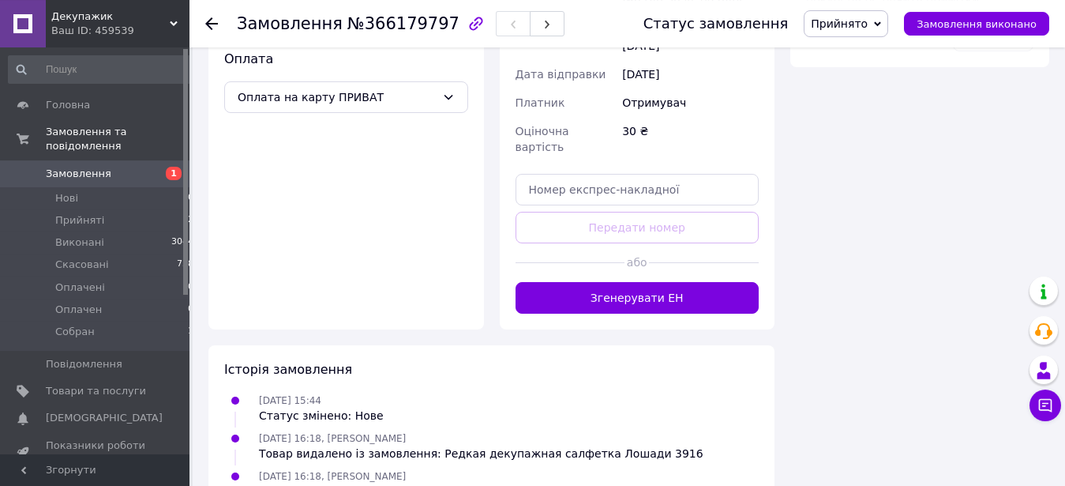
scroll to position [966, 0]
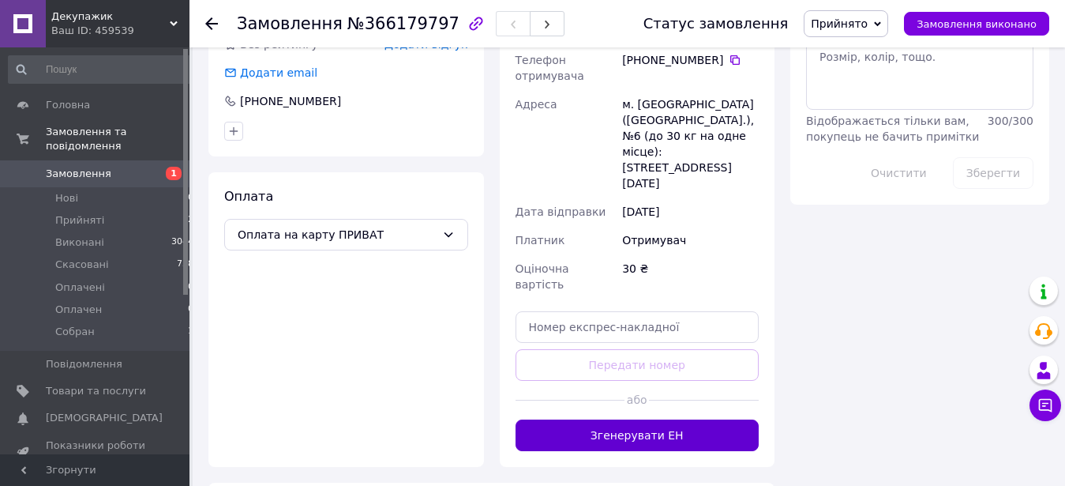
click at [654, 419] on button "Згенерувати ЕН" at bounding box center [638, 435] width 244 height 32
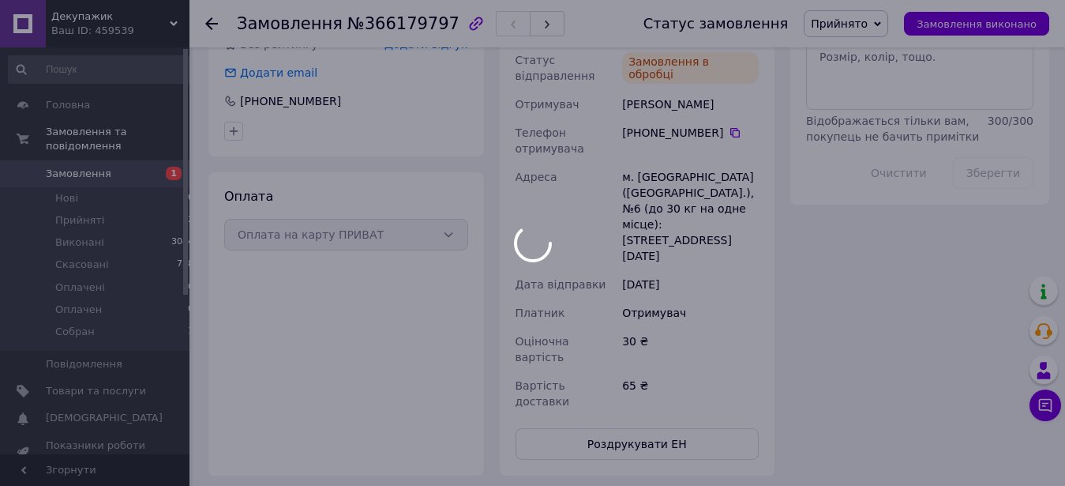
scroll to position [41, 0]
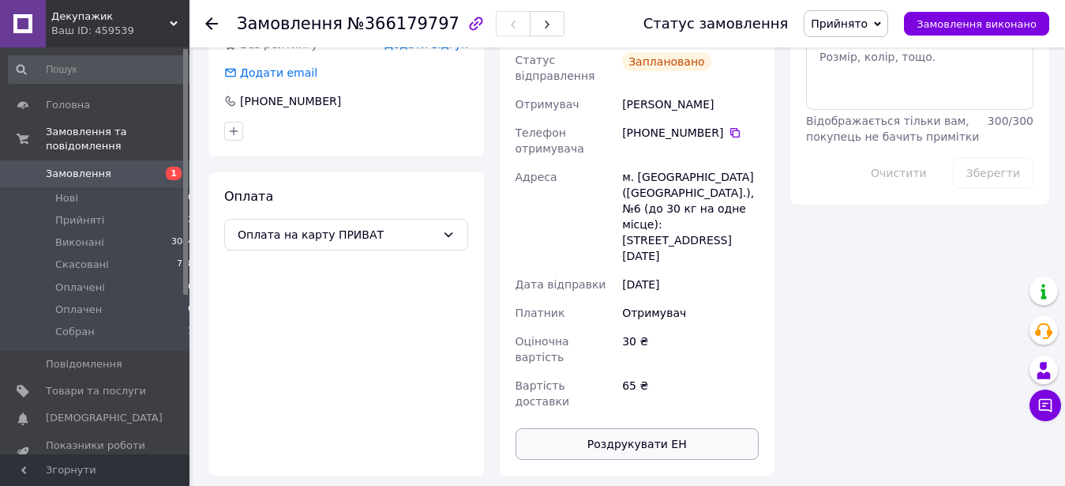
click at [659, 428] on button "Роздрукувати ЕН" at bounding box center [638, 444] width 244 height 32
click at [847, 24] on span "Прийнято" at bounding box center [839, 23] width 57 height 13
click at [862, 149] on li "Собран" at bounding box center [846, 150] width 83 height 24
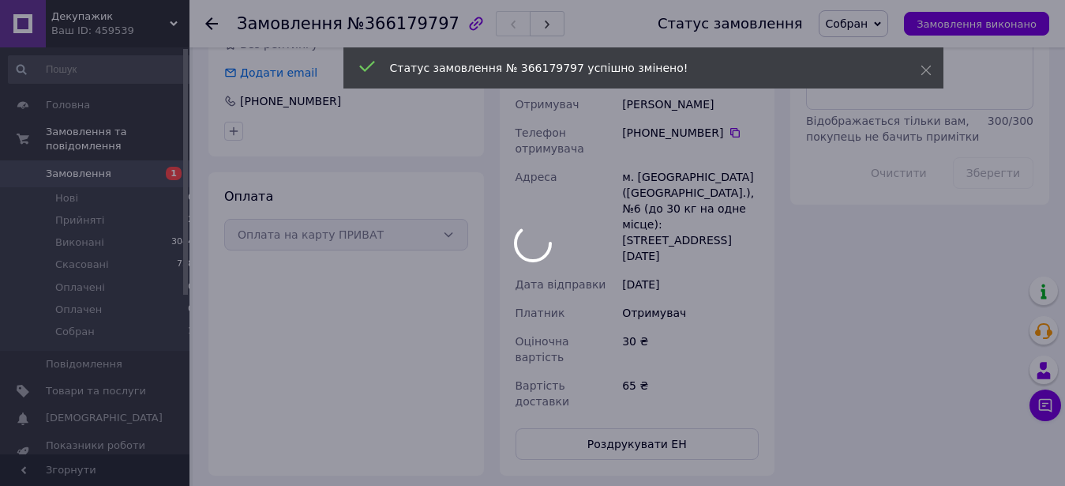
scroll to position [79, 0]
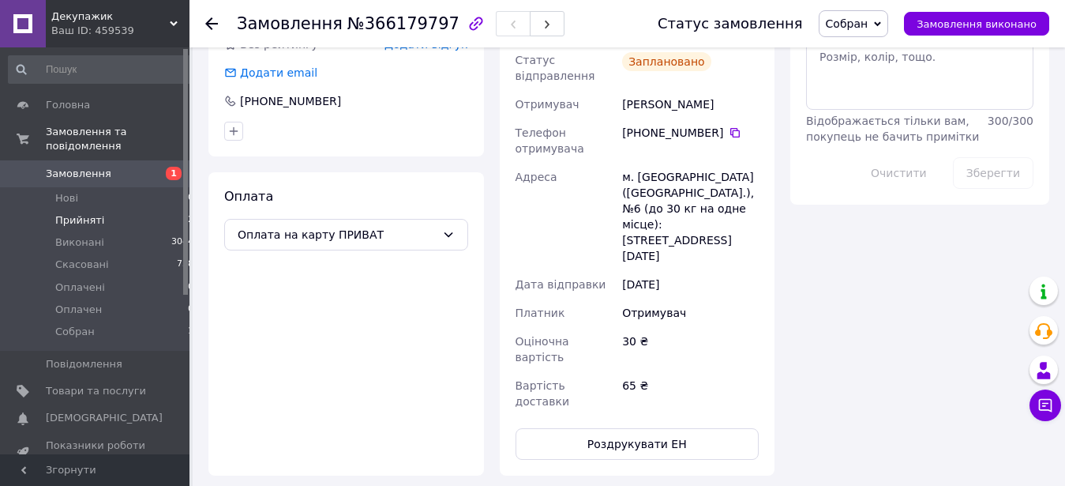
click at [60, 213] on span "Прийняті" at bounding box center [79, 220] width 49 height 14
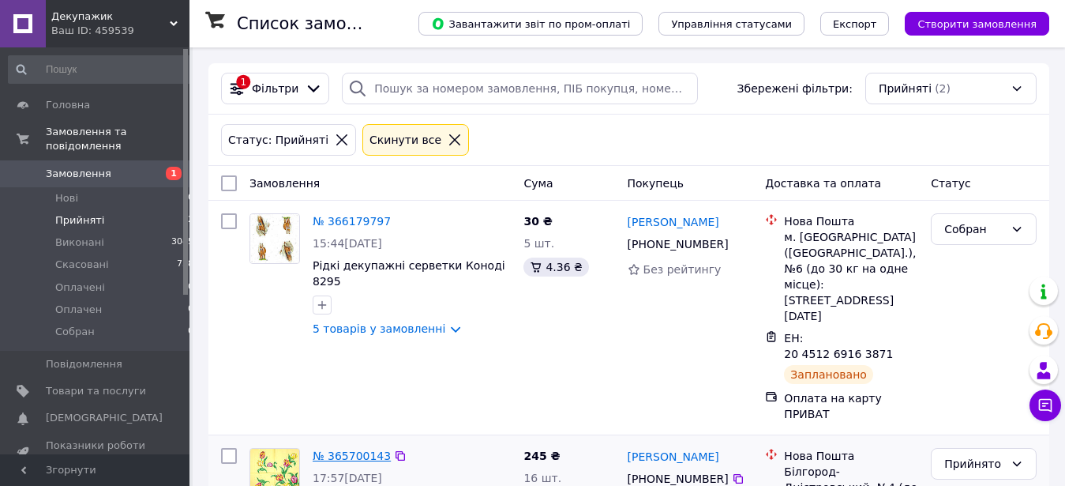
click at [349, 449] on link "№ 365700143" at bounding box center [352, 455] width 78 height 13
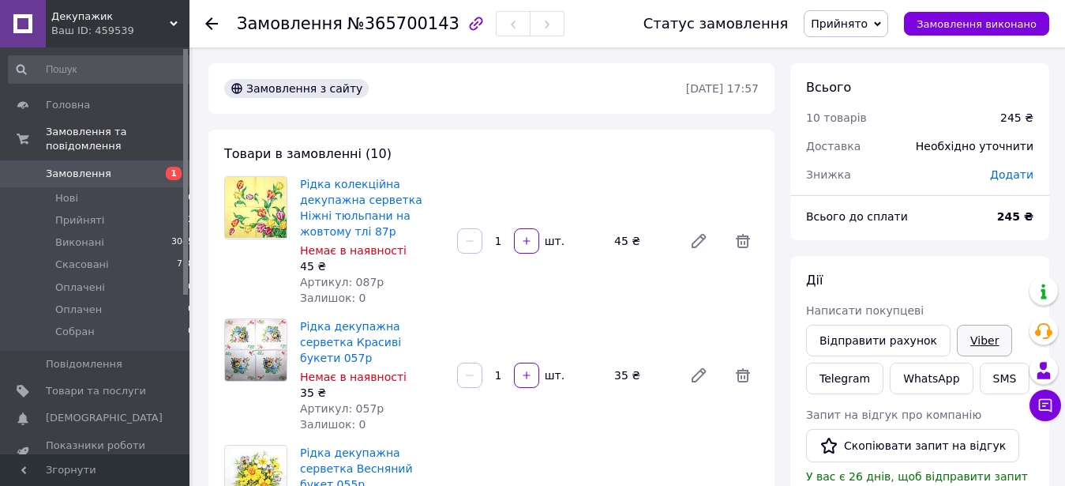
click at [959, 339] on link "Viber" at bounding box center [984, 340] width 55 height 32
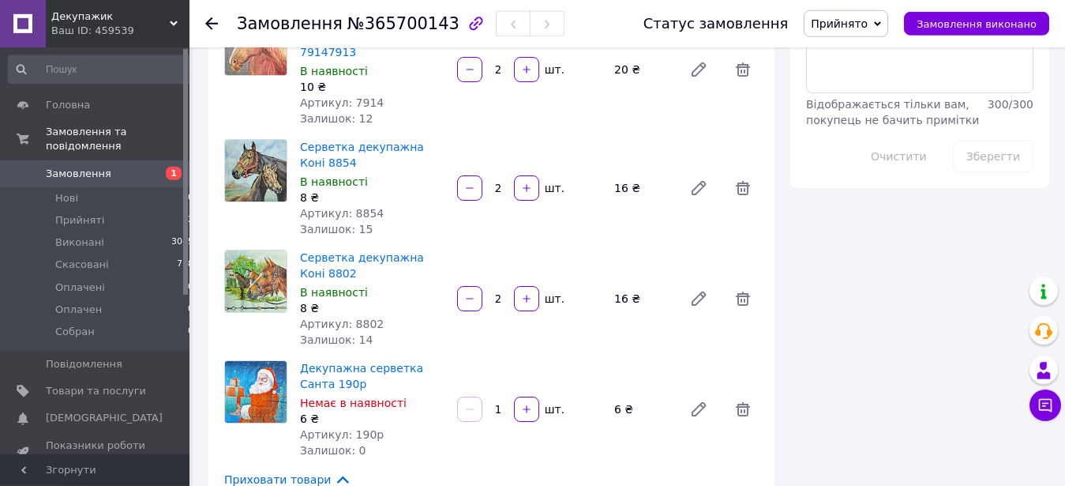
scroll to position [886, 0]
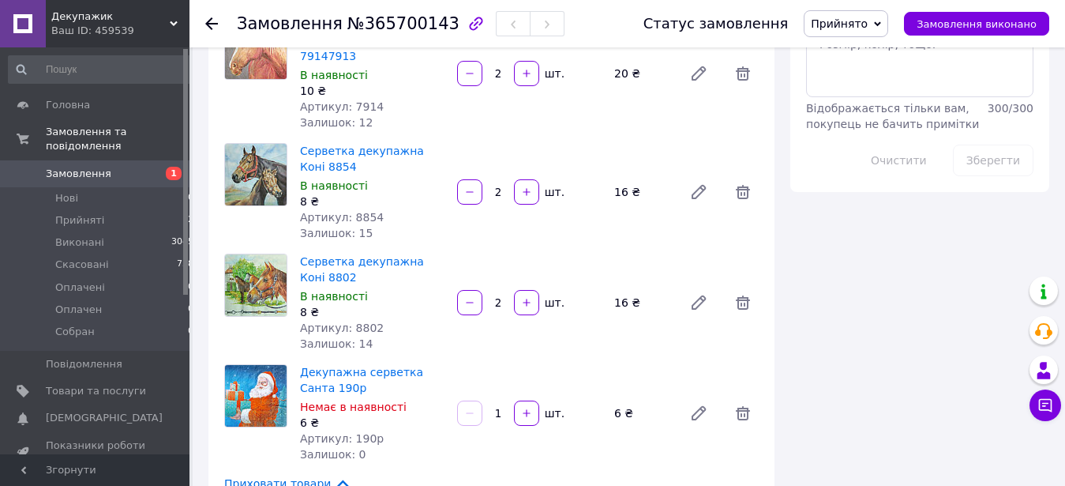
click at [87, 19] on span "Декупажик" at bounding box center [110, 16] width 118 height 14
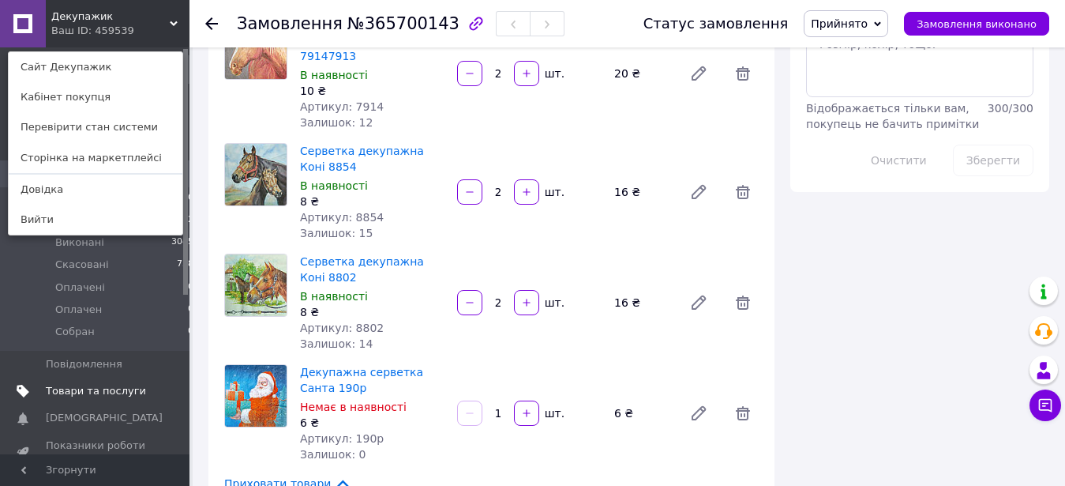
click at [102, 384] on span "Товари та послуги" at bounding box center [96, 391] width 100 height 14
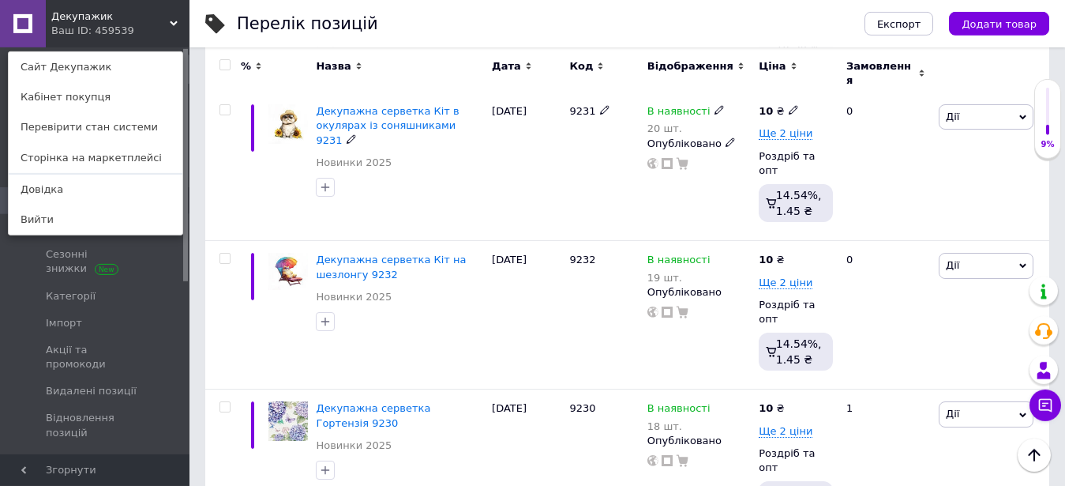
scroll to position [2306, 0]
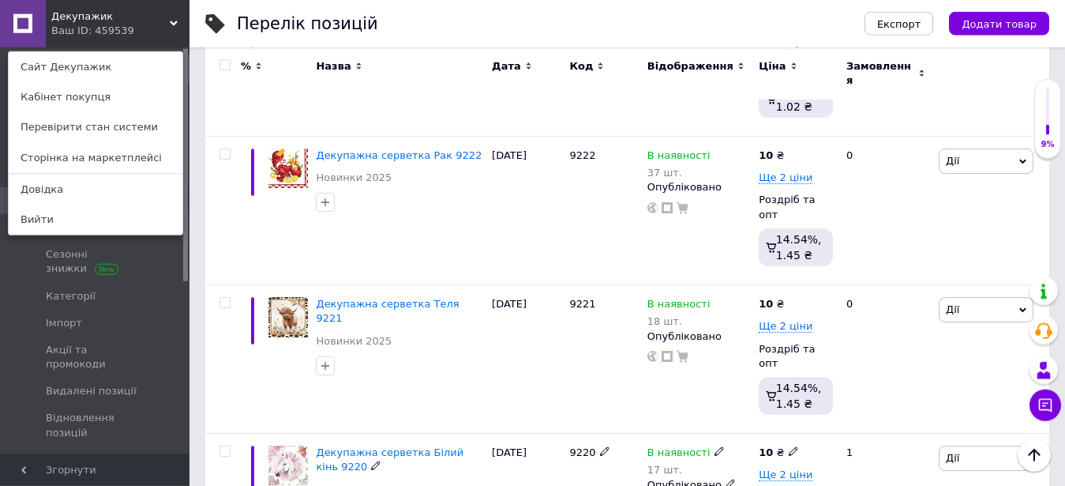
scroll to position [1194, 0]
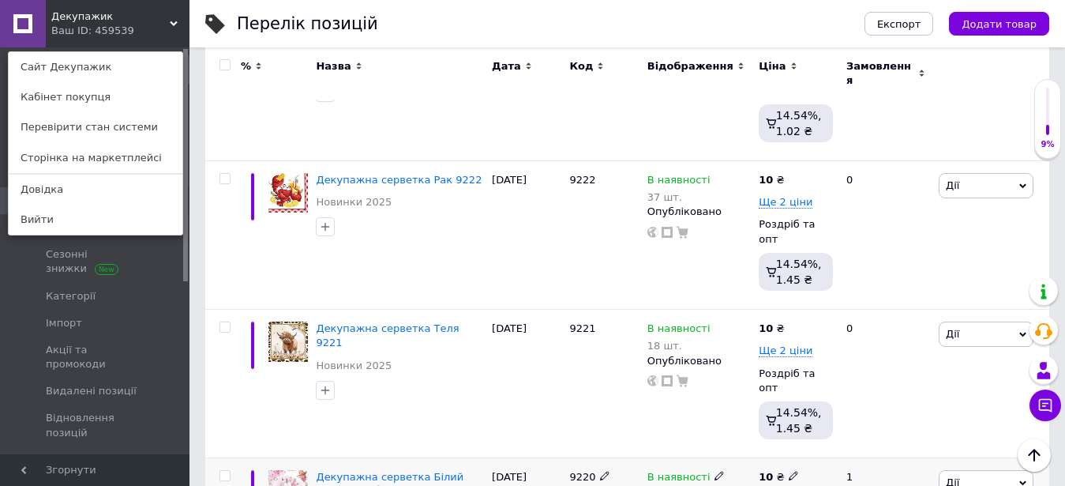
click at [966, 470] on span "Дії" at bounding box center [986, 482] width 95 height 25
